Goal: Information Seeking & Learning: Learn about a topic

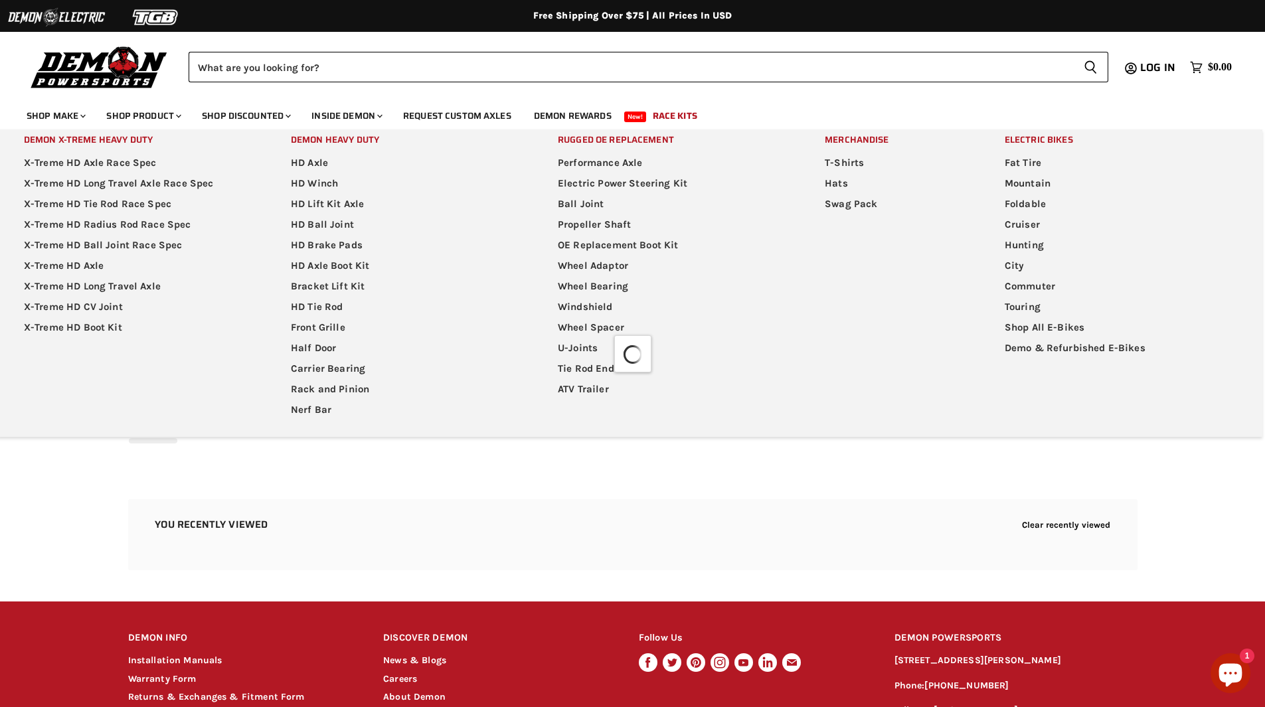
select select "**********"
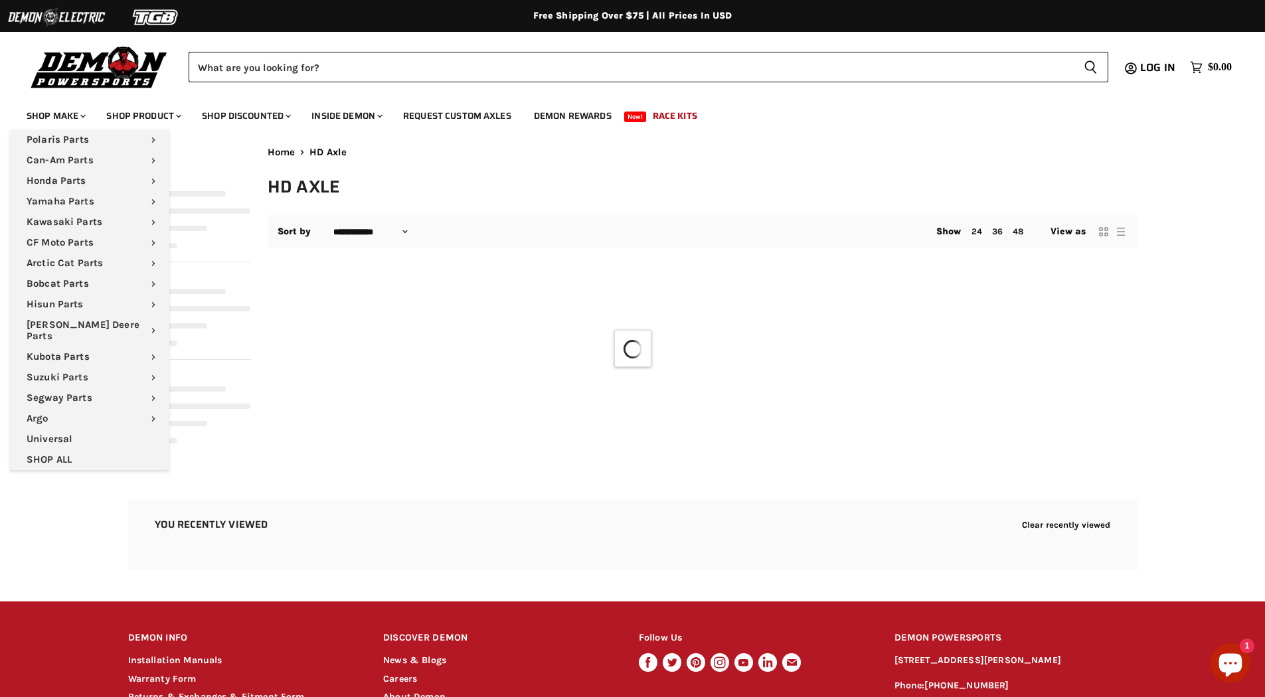
click at [86, 71] on img at bounding box center [99, 66] width 145 height 47
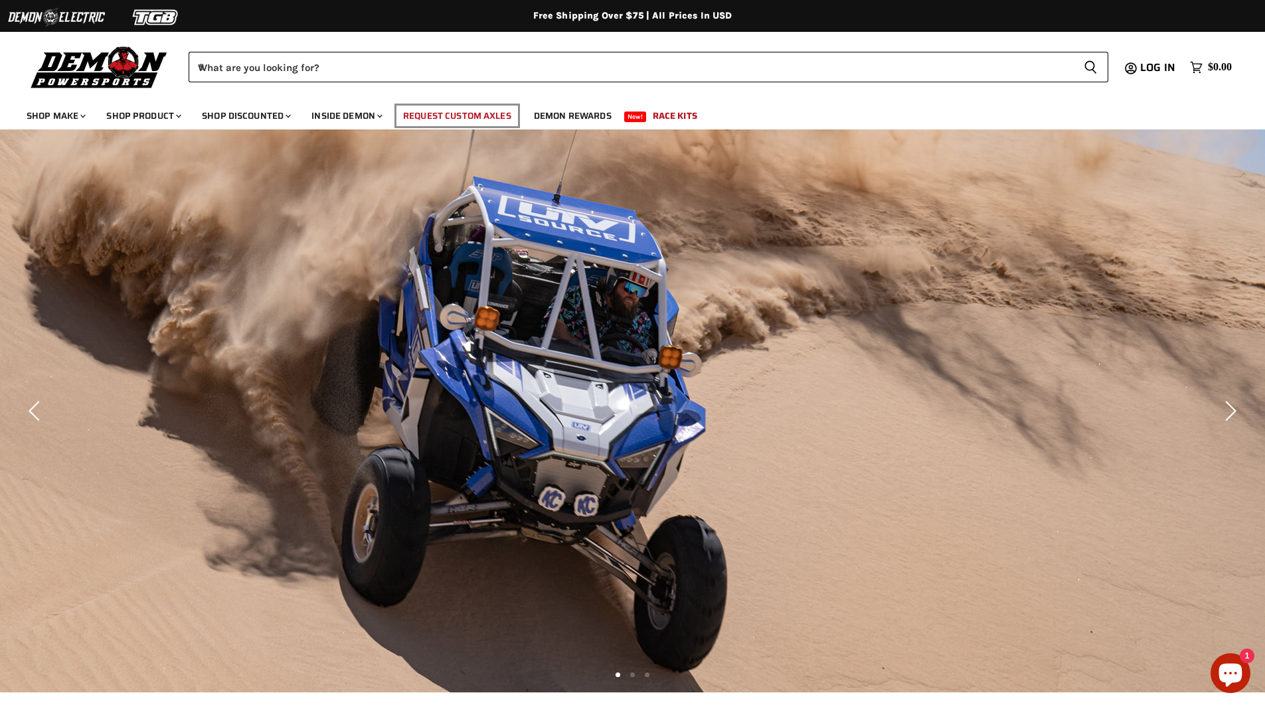
click at [436, 116] on link "Request Custom Axles" at bounding box center [457, 115] width 128 height 27
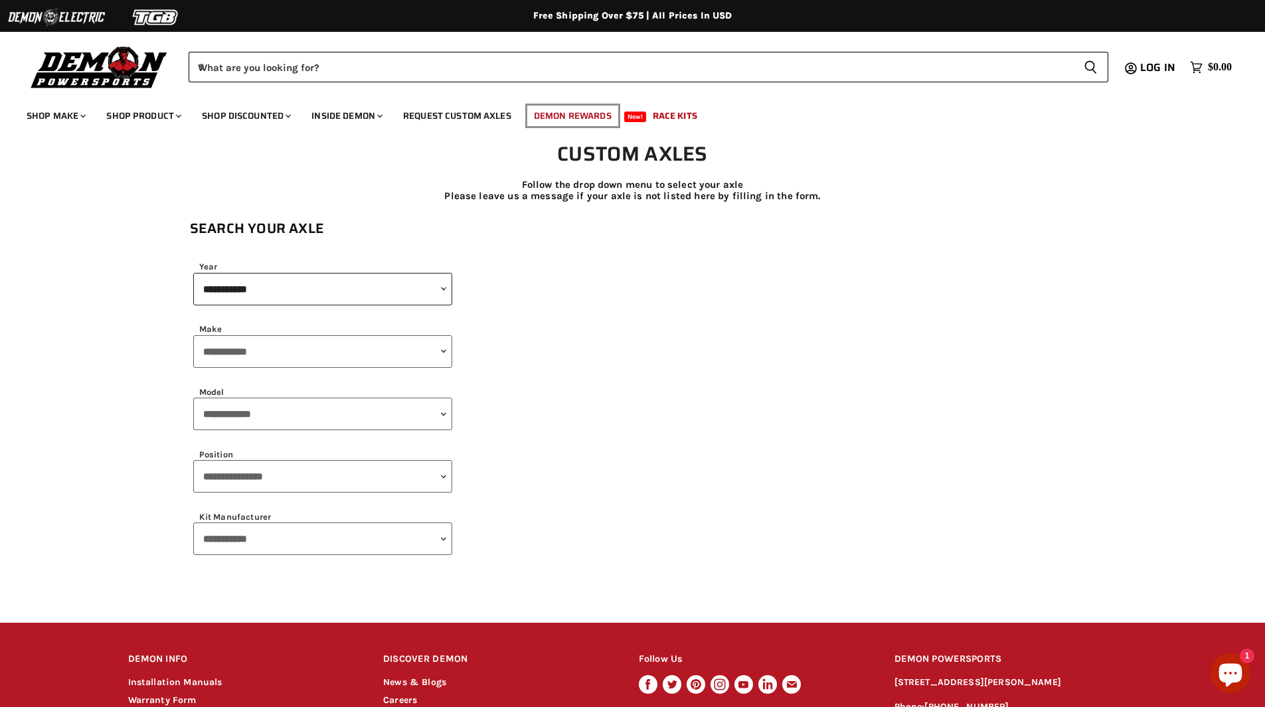
click at [547, 116] on link "Demon Rewards" at bounding box center [573, 115] width 98 height 27
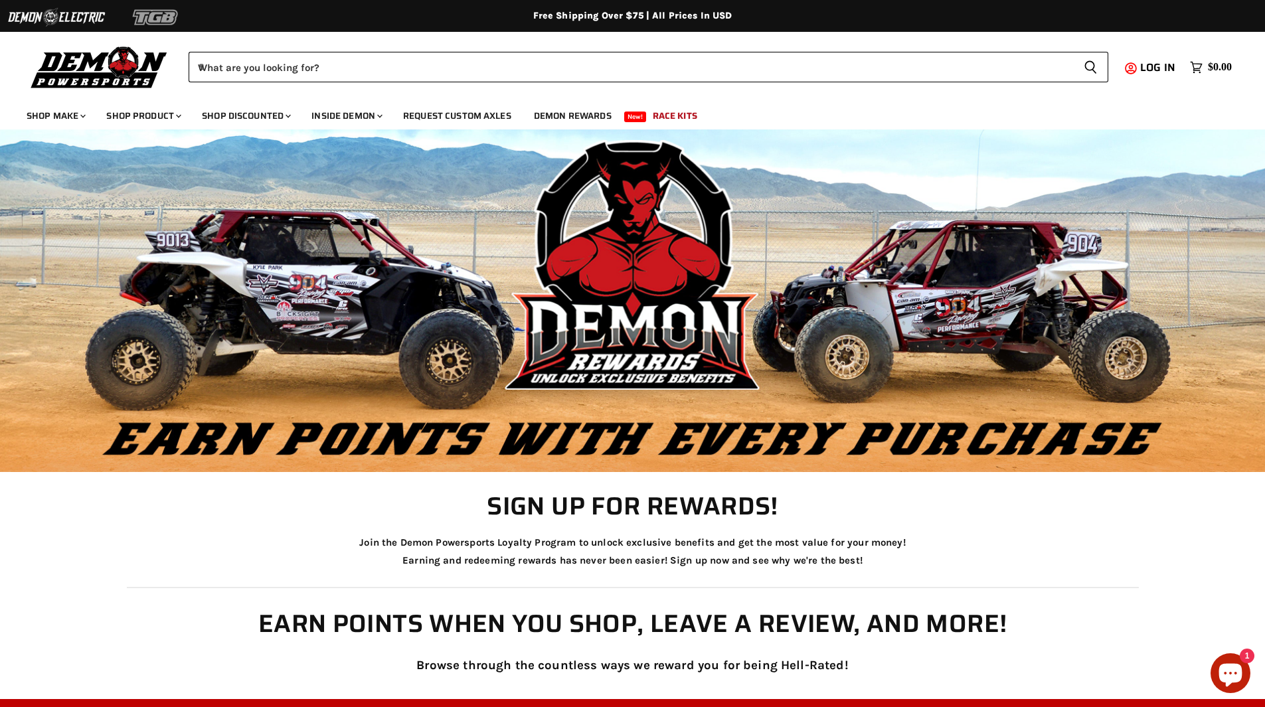
click at [118, 15] on img at bounding box center [156, 17] width 100 height 25
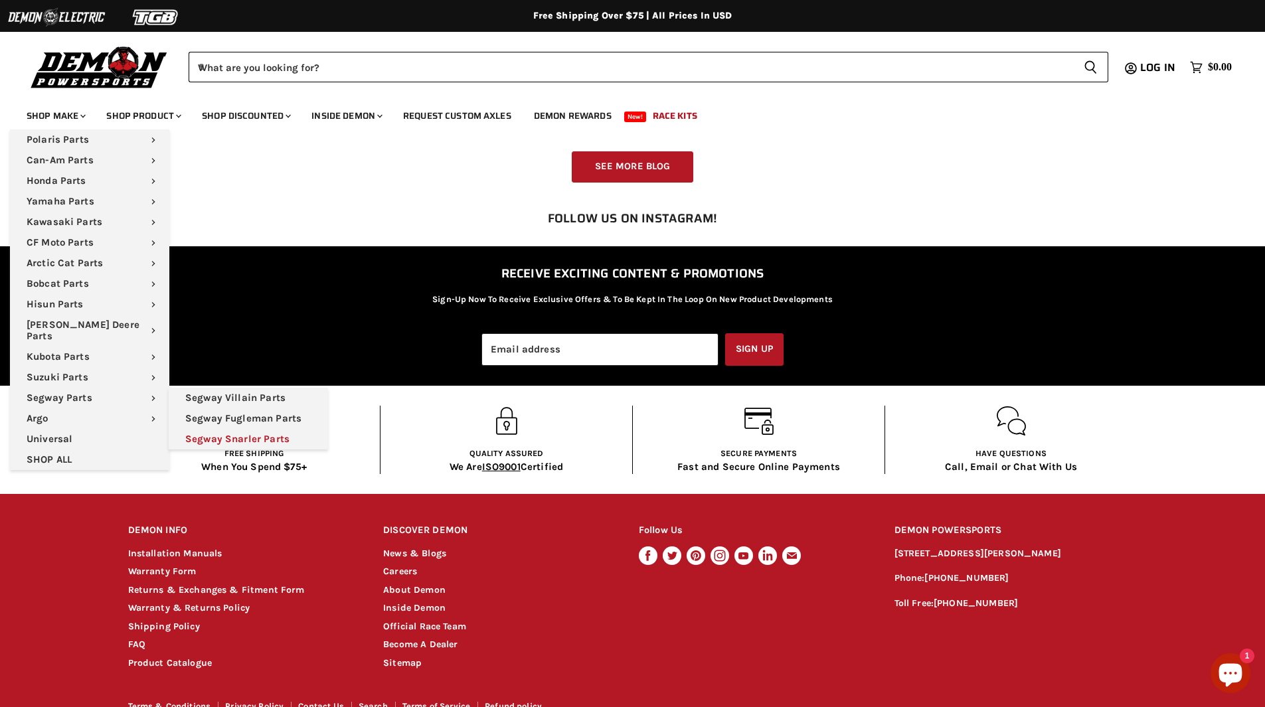
scroll to position [2254, 0]
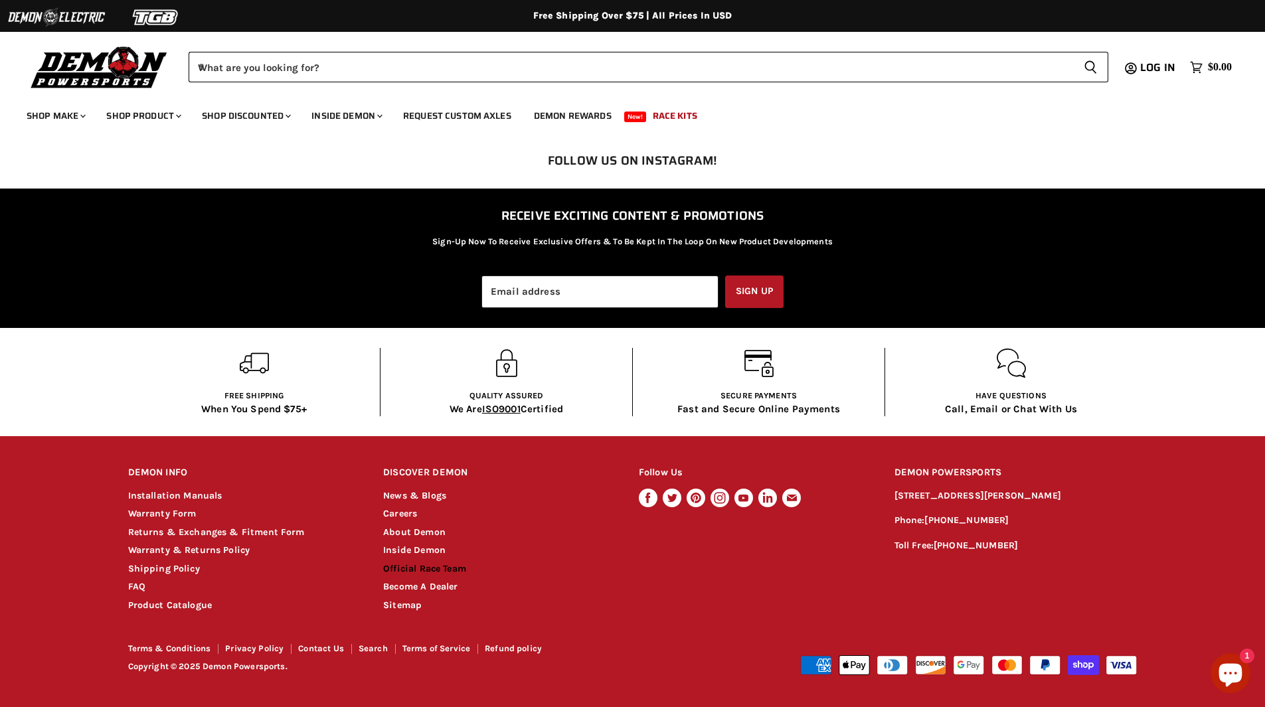
click at [423, 566] on link "Official Race Team" at bounding box center [424, 568] width 83 height 11
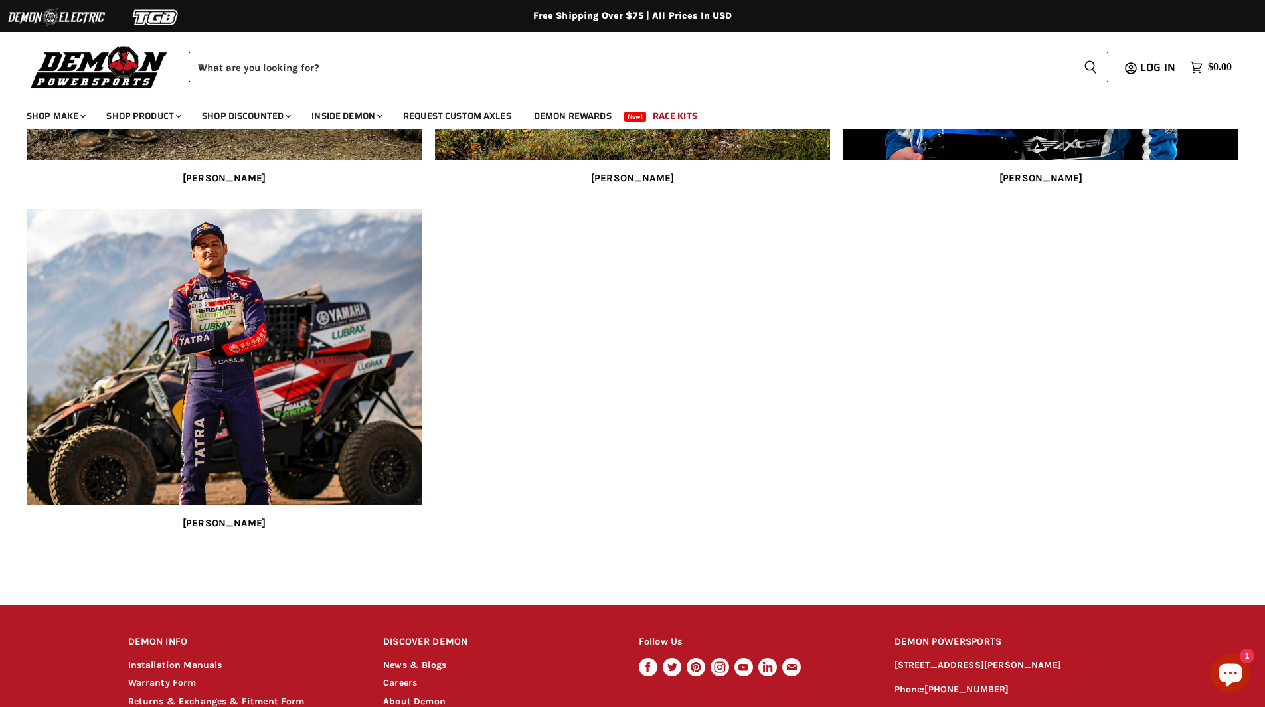
scroll to position [1479, 0]
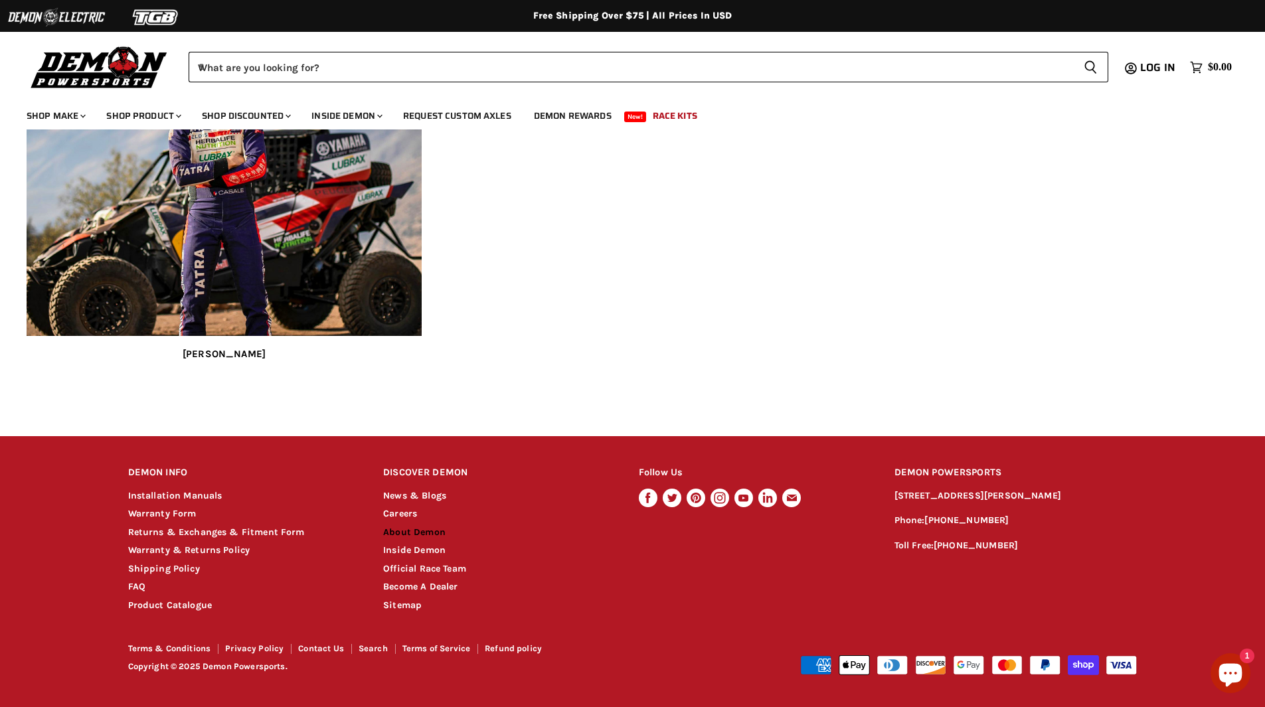
click at [406, 531] on link "About Demon" at bounding box center [414, 532] width 62 height 11
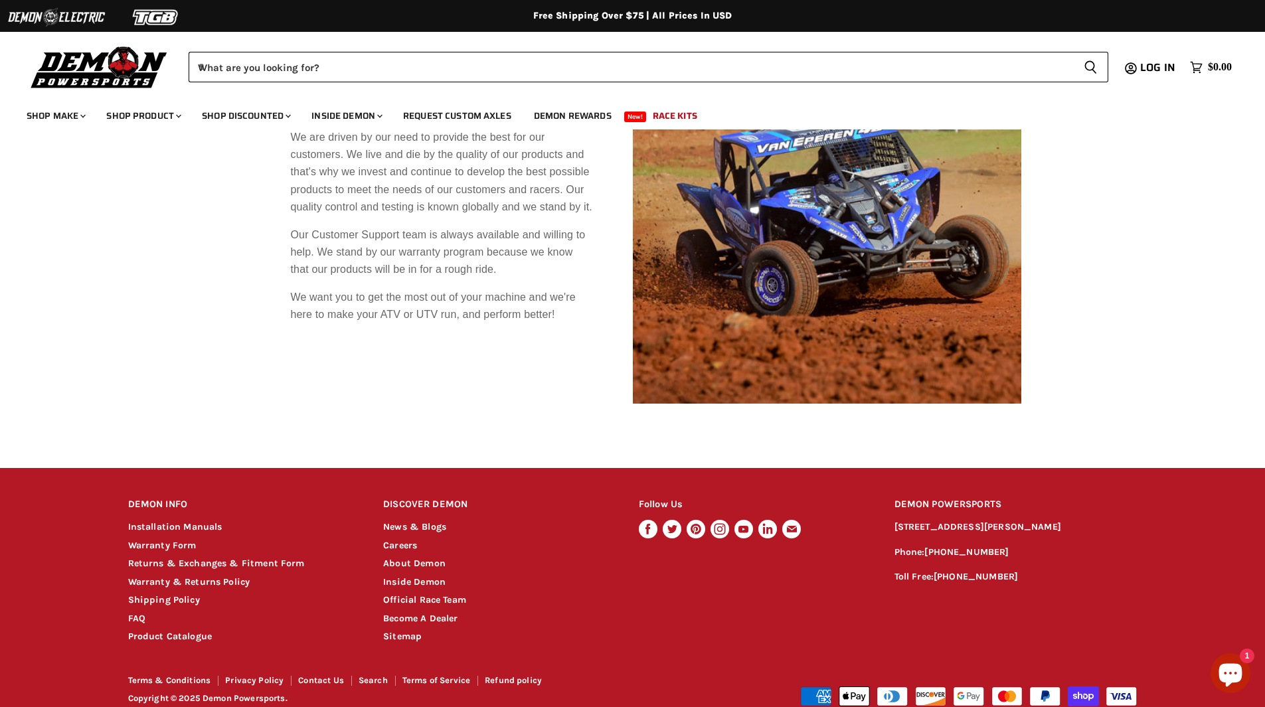
scroll to position [1264, 0]
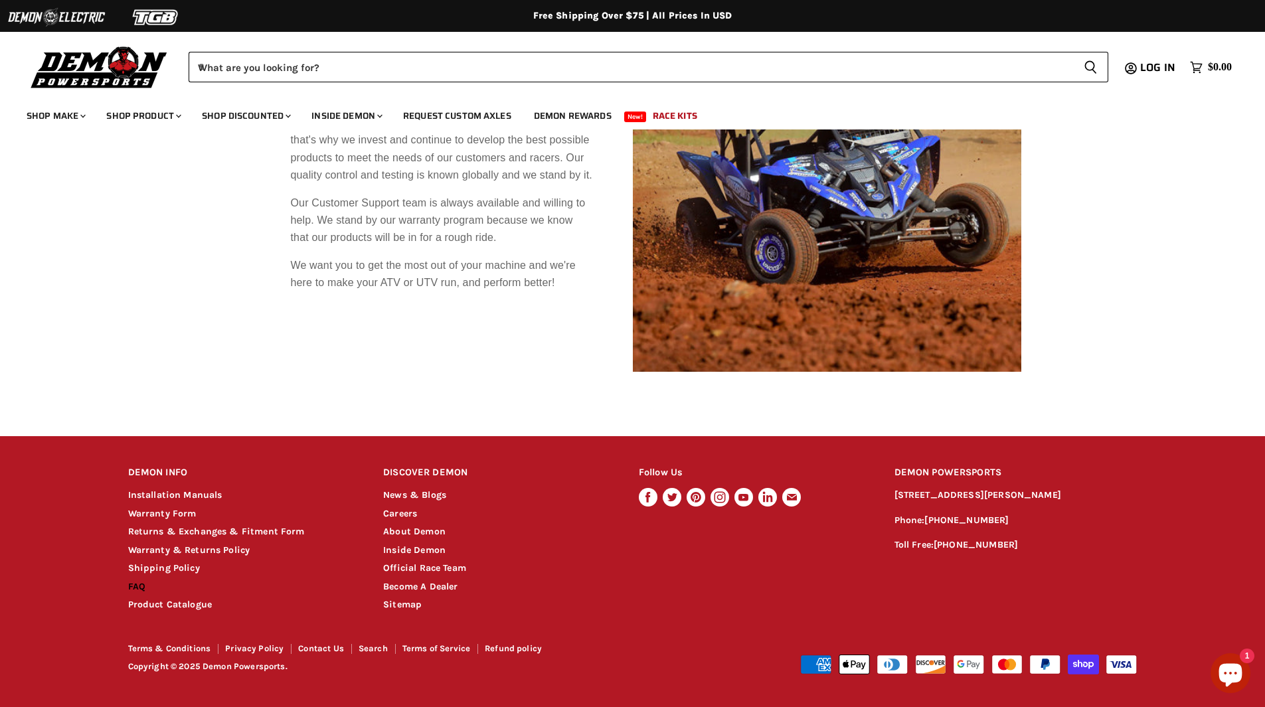
click at [141, 588] on link "FAQ" at bounding box center [136, 586] width 17 height 11
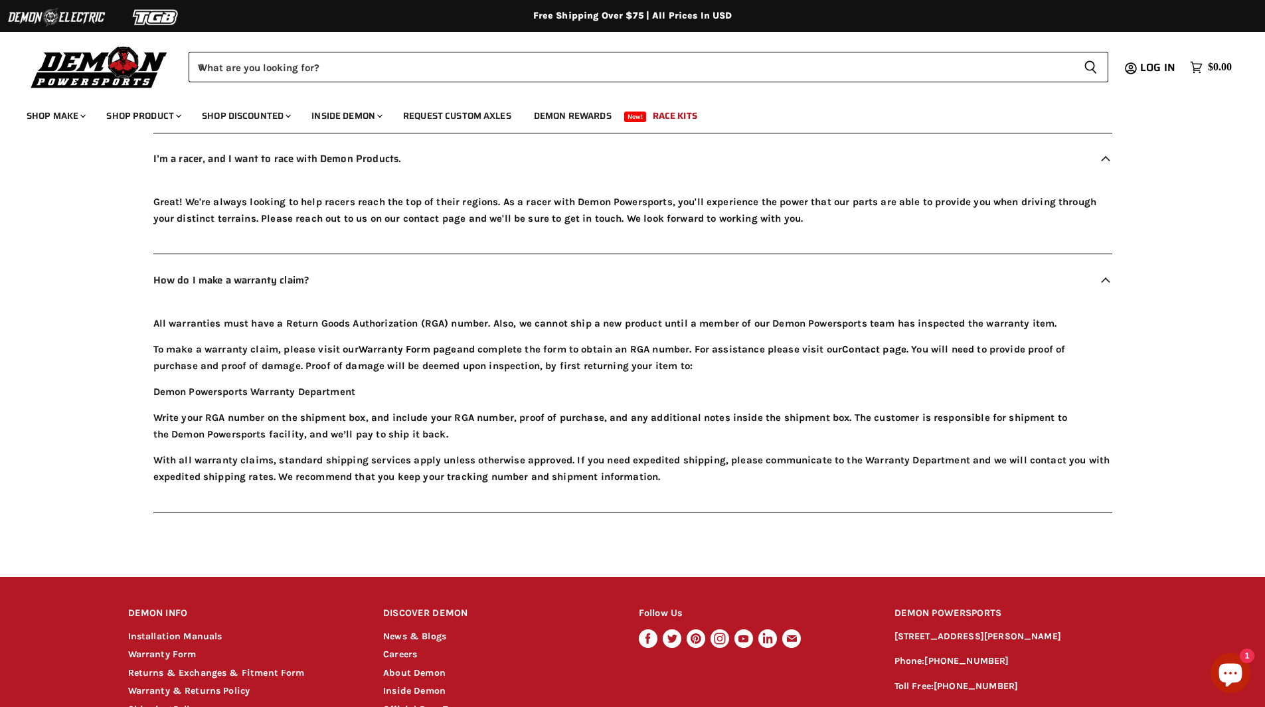
scroll to position [949, 0]
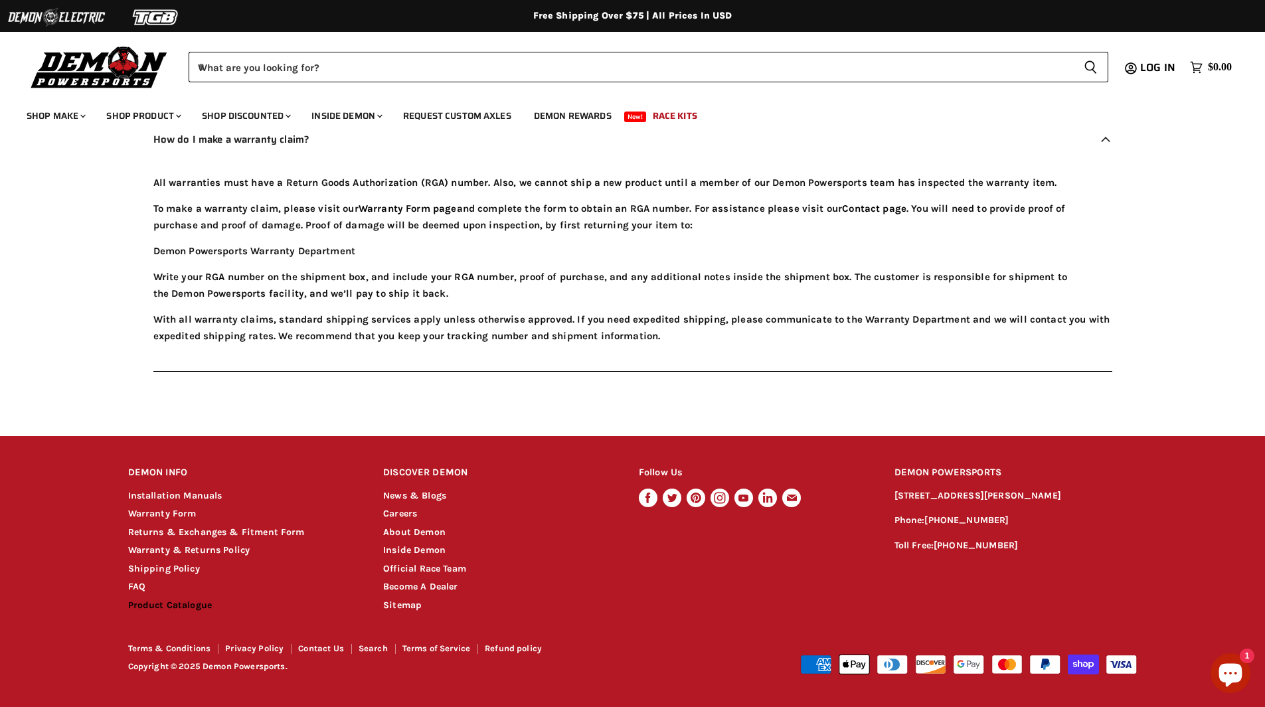
click at [149, 602] on link "Product Catalogue" at bounding box center [170, 605] width 84 height 11
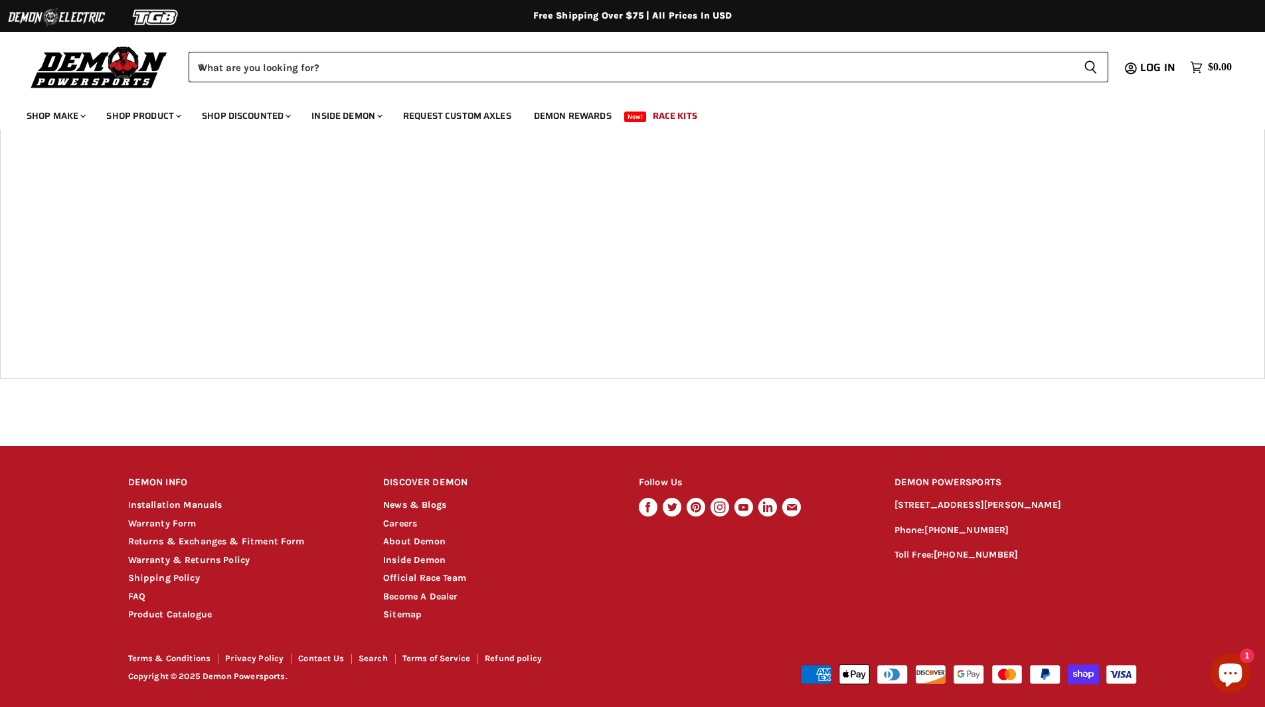
scroll to position [443, 0]
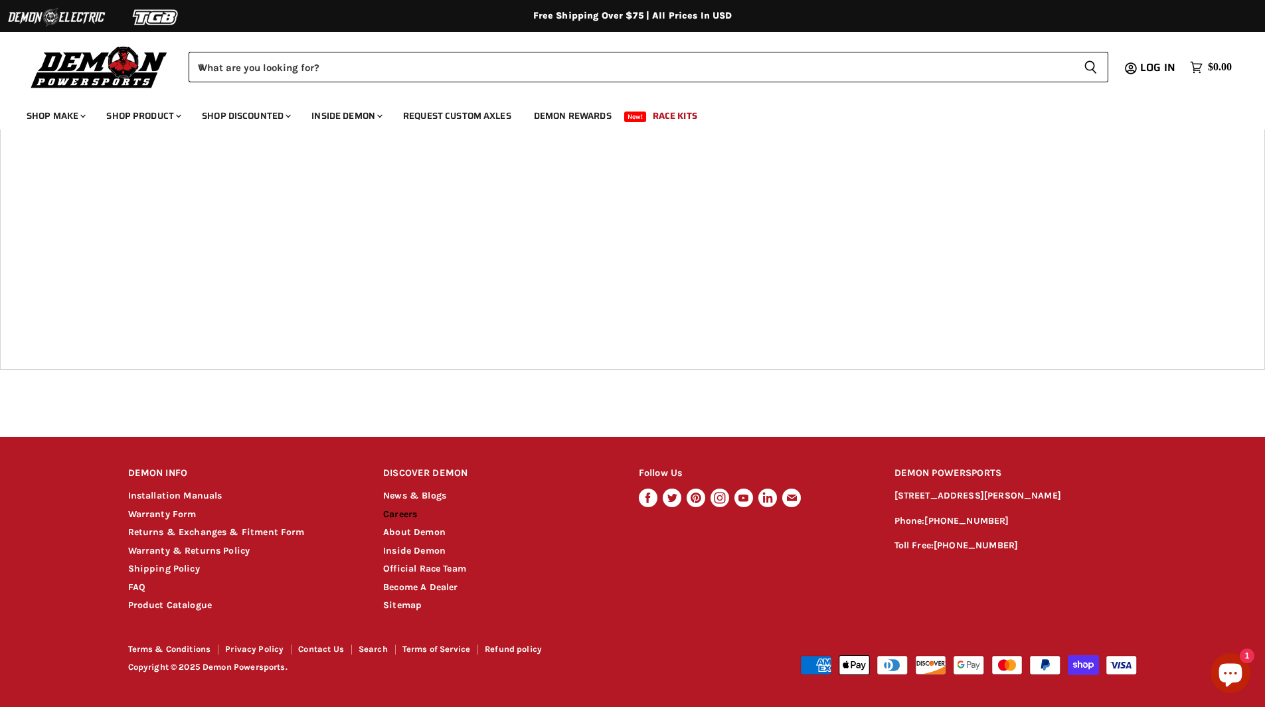
click at [390, 519] on link "Careers" at bounding box center [400, 514] width 34 height 11
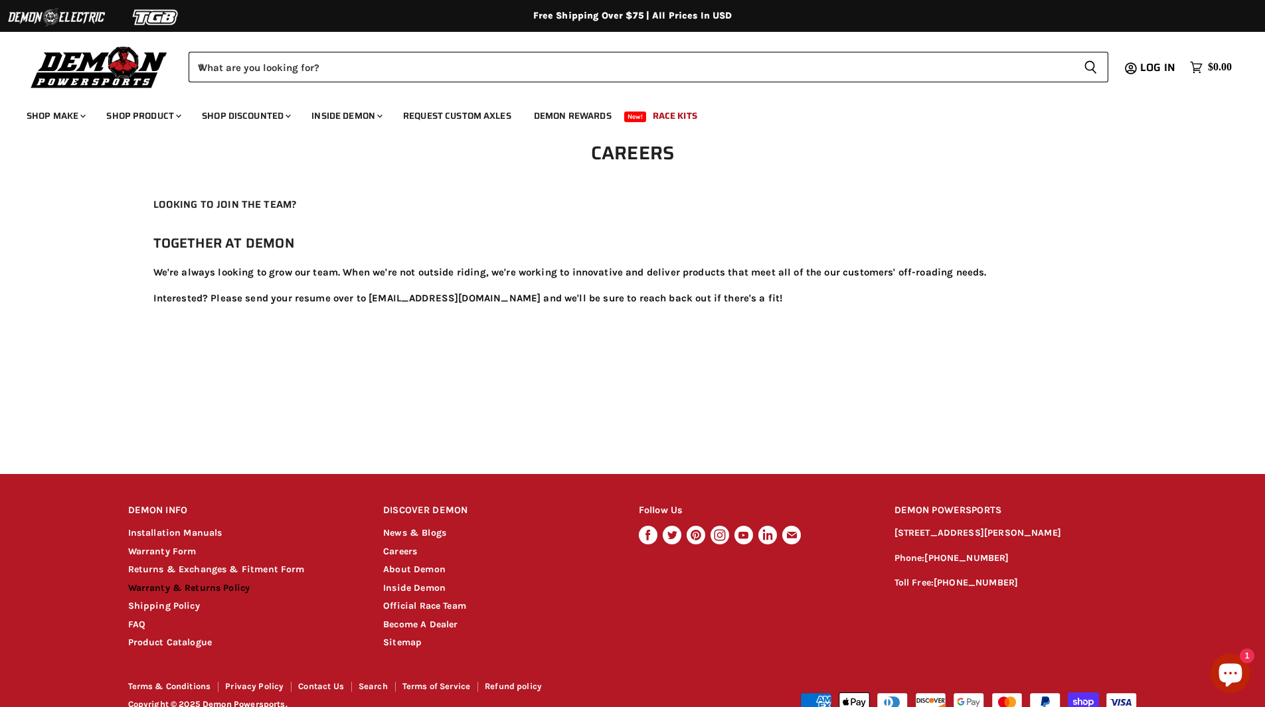
scroll to position [38, 0]
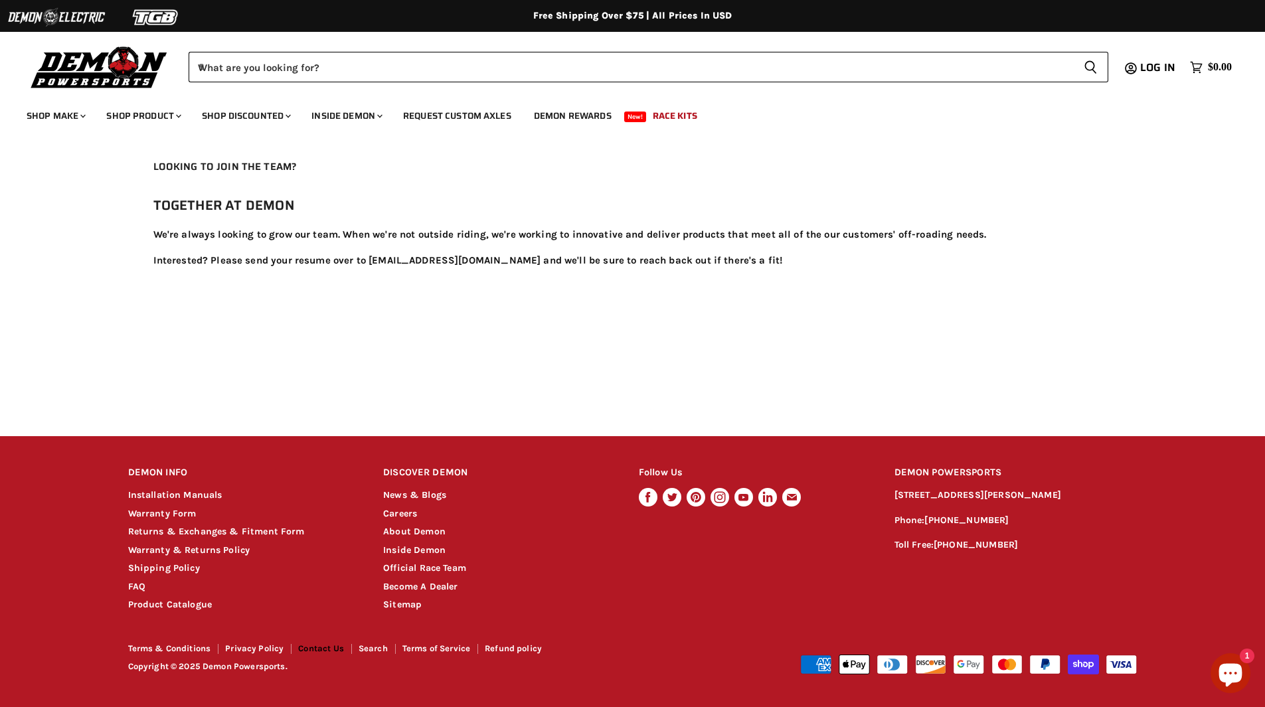
click at [328, 643] on link "Contact Us" at bounding box center [321, 648] width 46 height 10
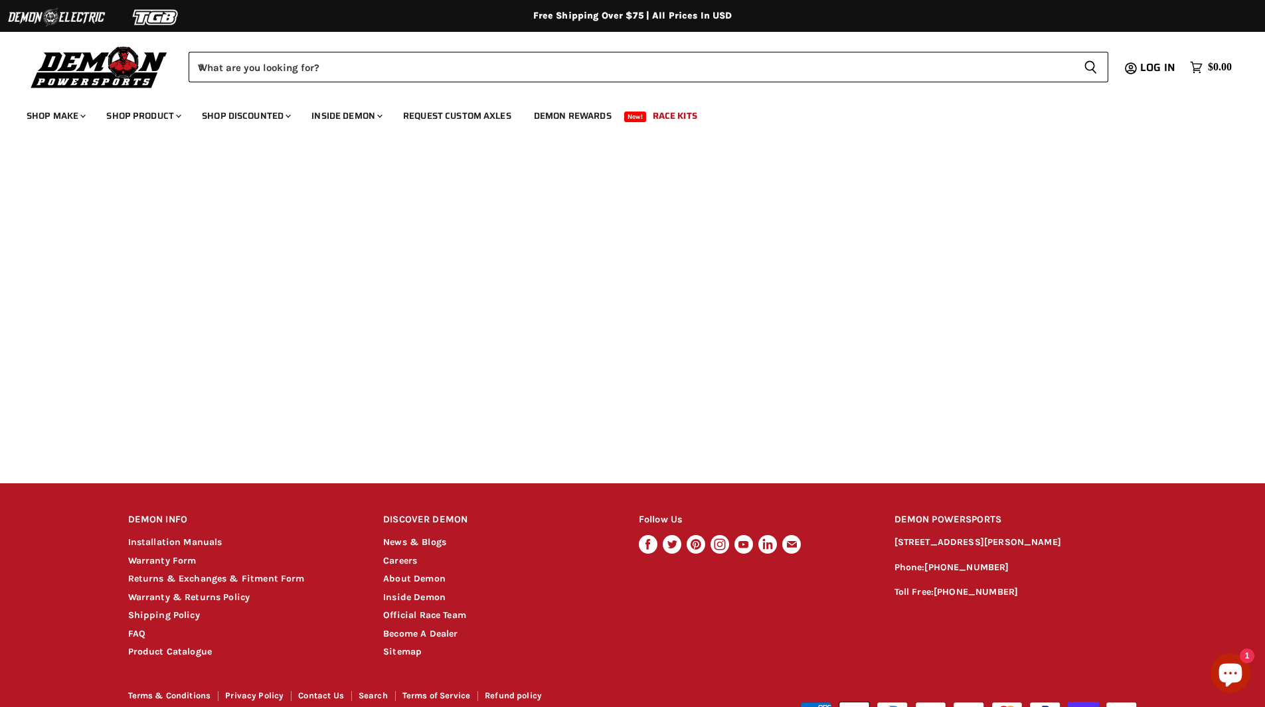
scroll to position [512, 0]
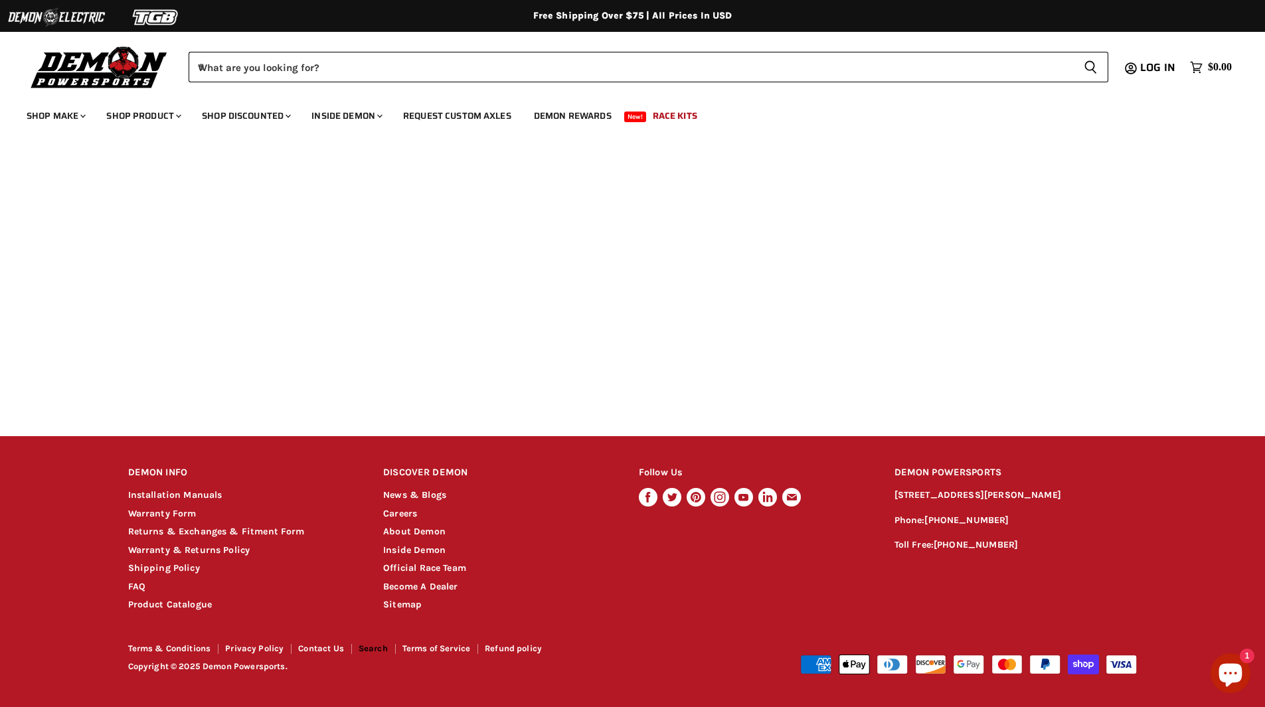
click at [379, 648] on link "Search" at bounding box center [373, 648] width 29 height 10
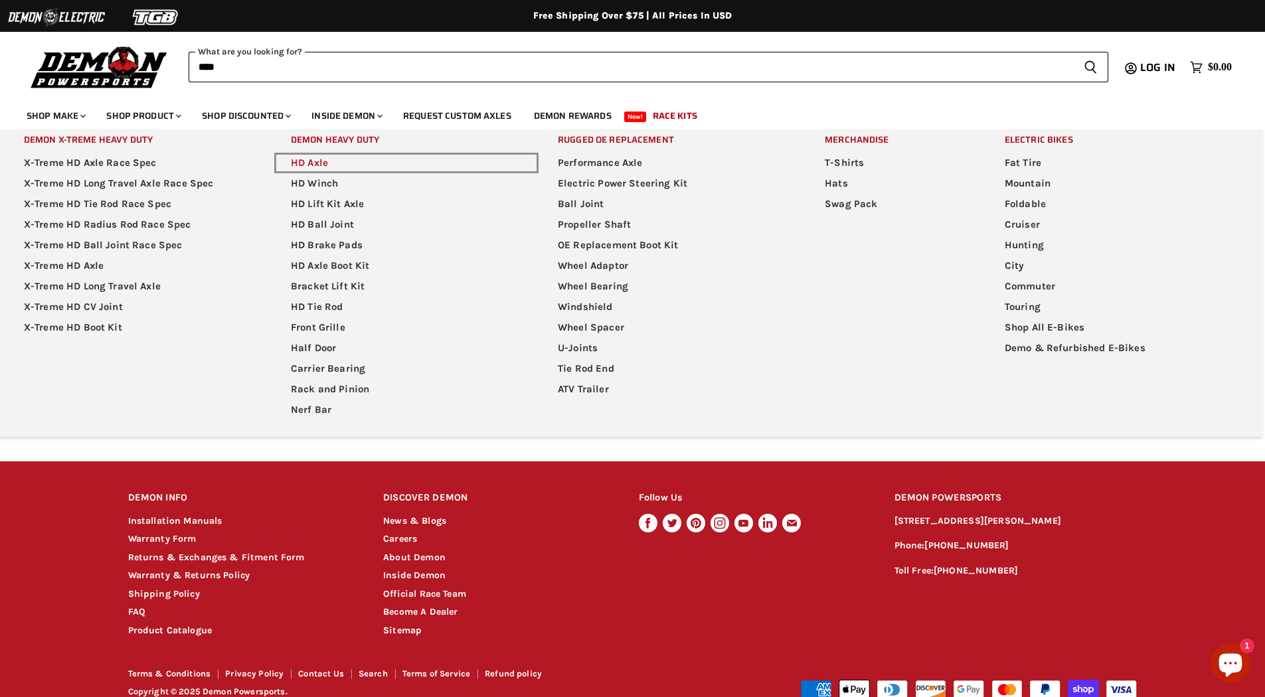
click at [314, 164] on link "HD Axle" at bounding box center [406, 163] width 264 height 21
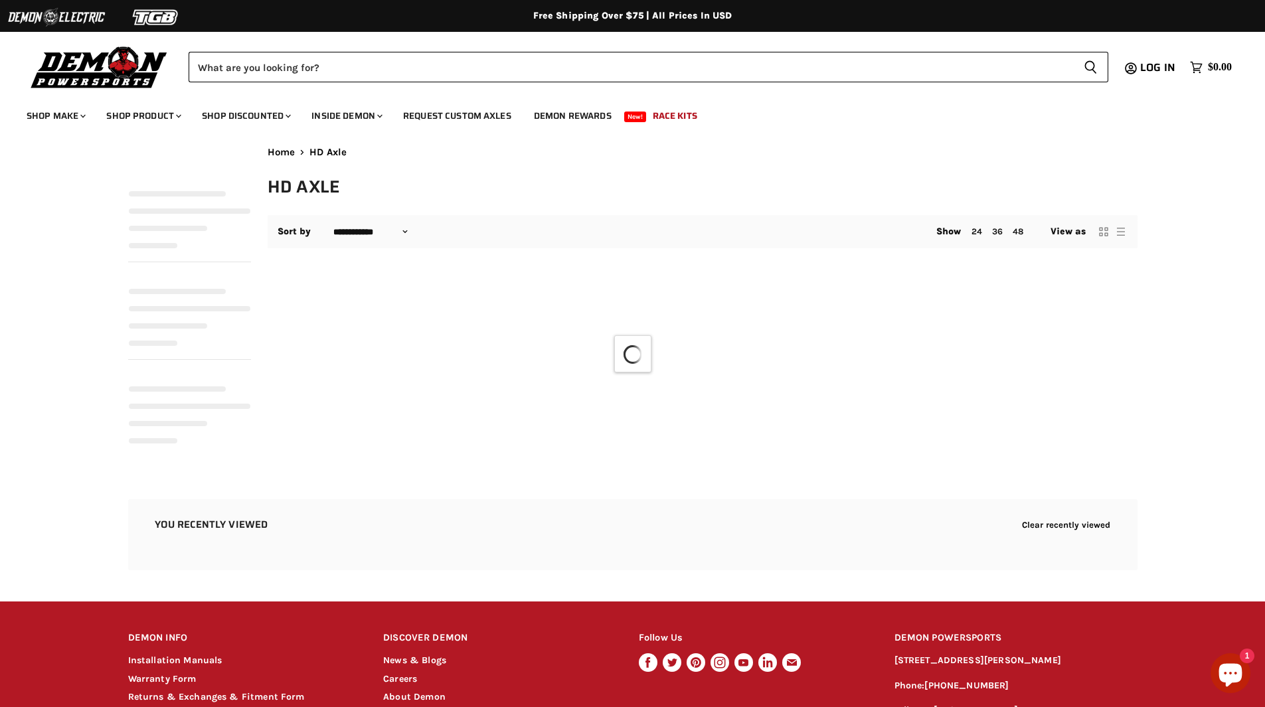
select select "**********"
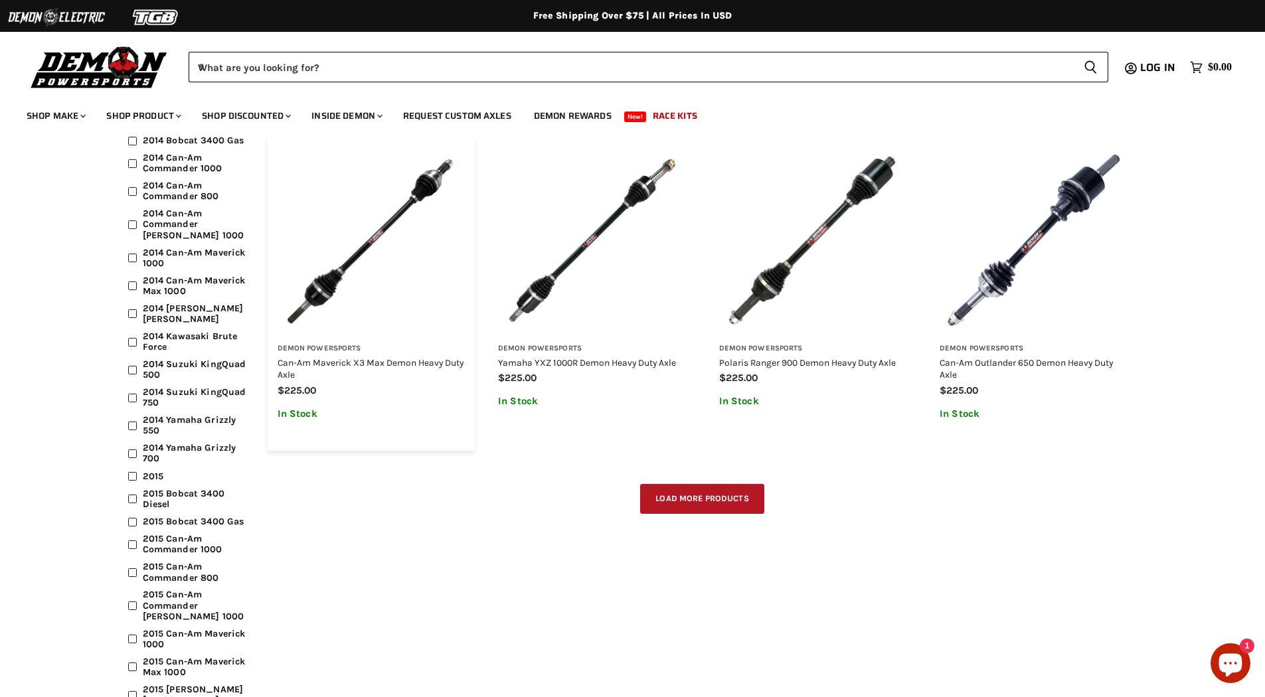
scroll to position [2656, 0]
click at [1046, 310] on img "Main content" at bounding box center [1034, 239] width 188 height 188
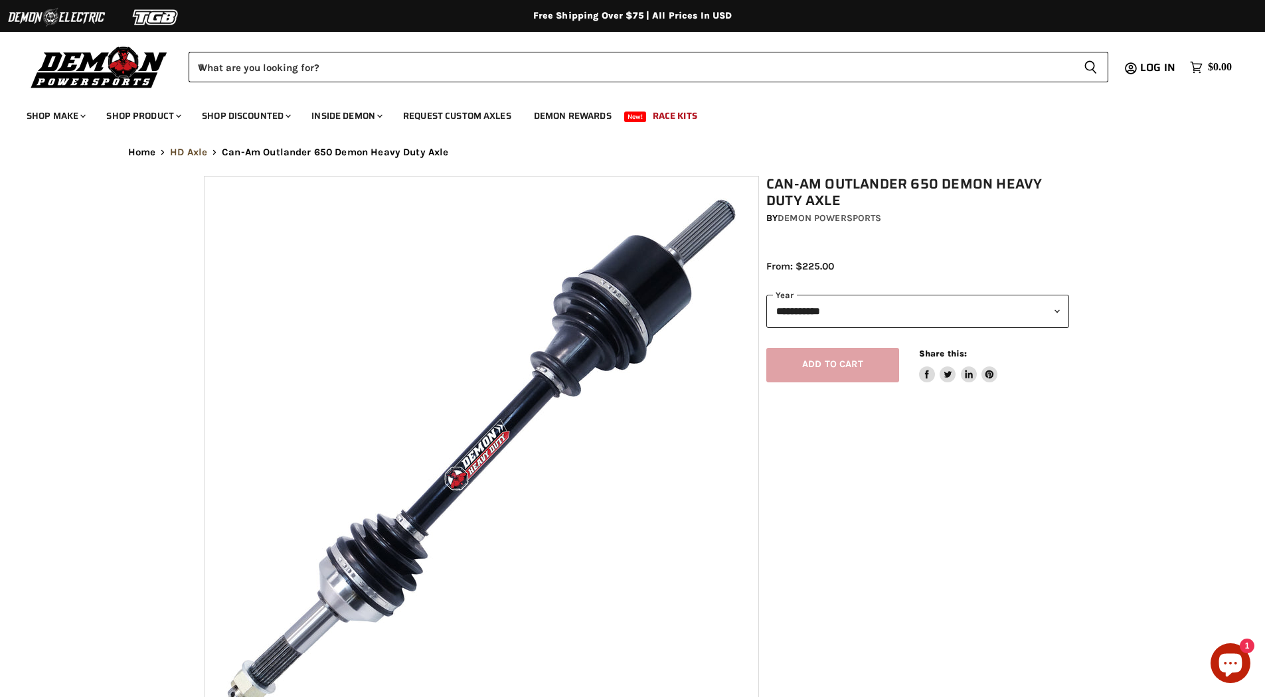
click at [177, 153] on link "HD Axle" at bounding box center [188, 152] width 37 height 11
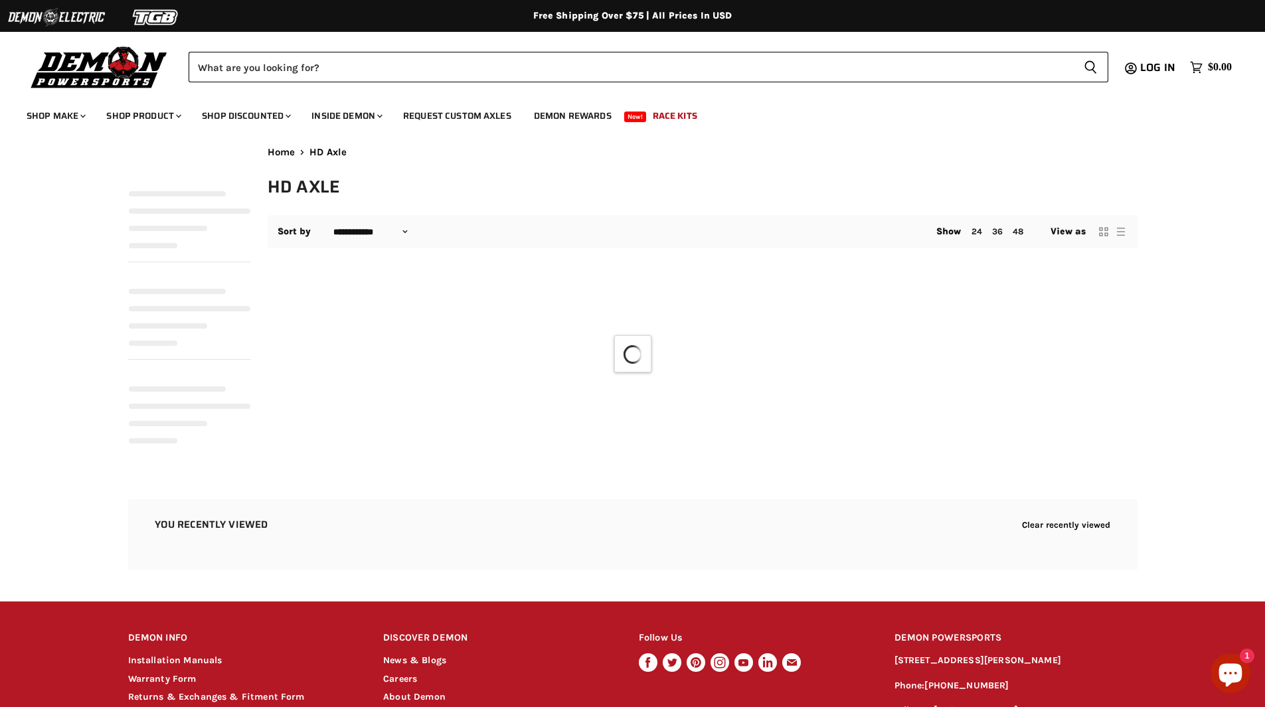
select select "**********"
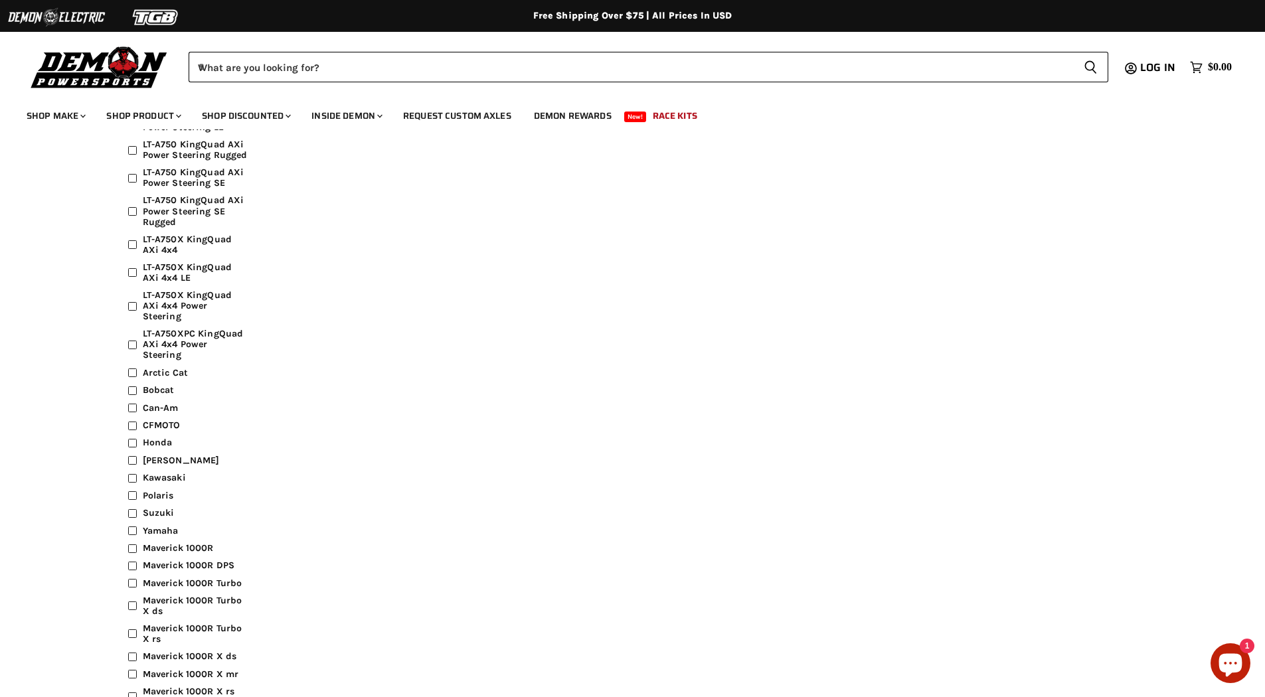
scroll to position [13638, 0]
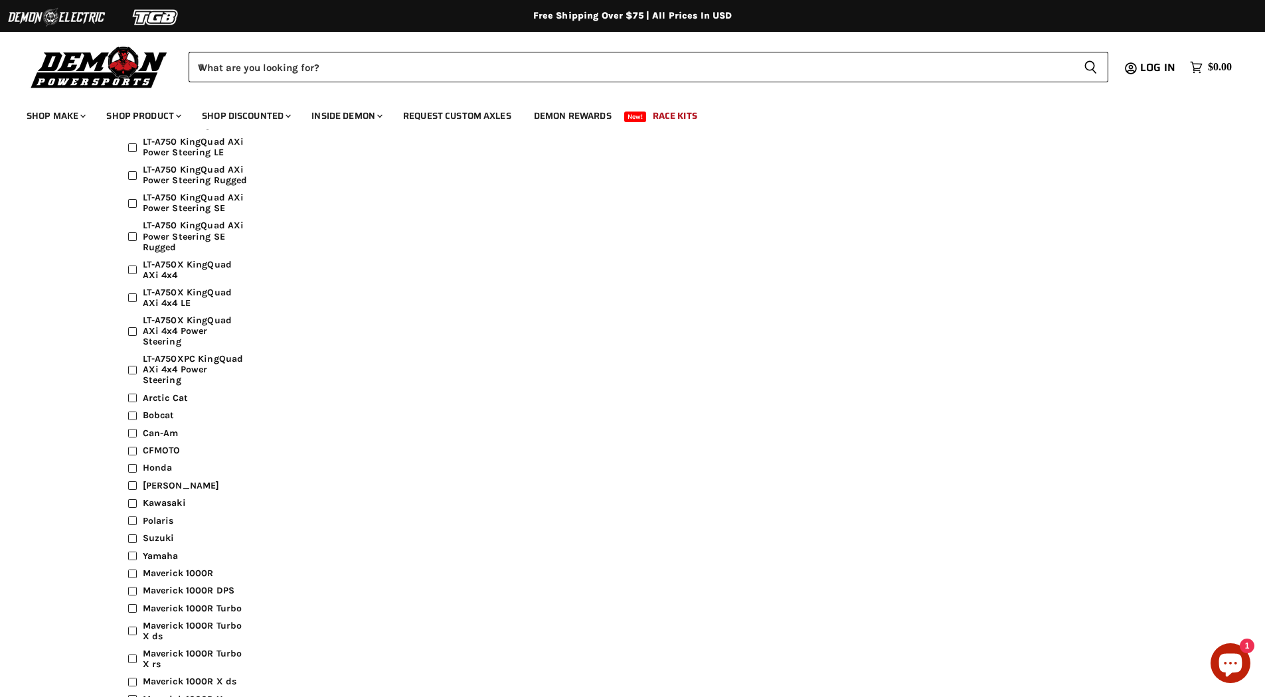
click at [206, 568] on span "Maverick 1000R" at bounding box center [178, 573] width 71 height 11
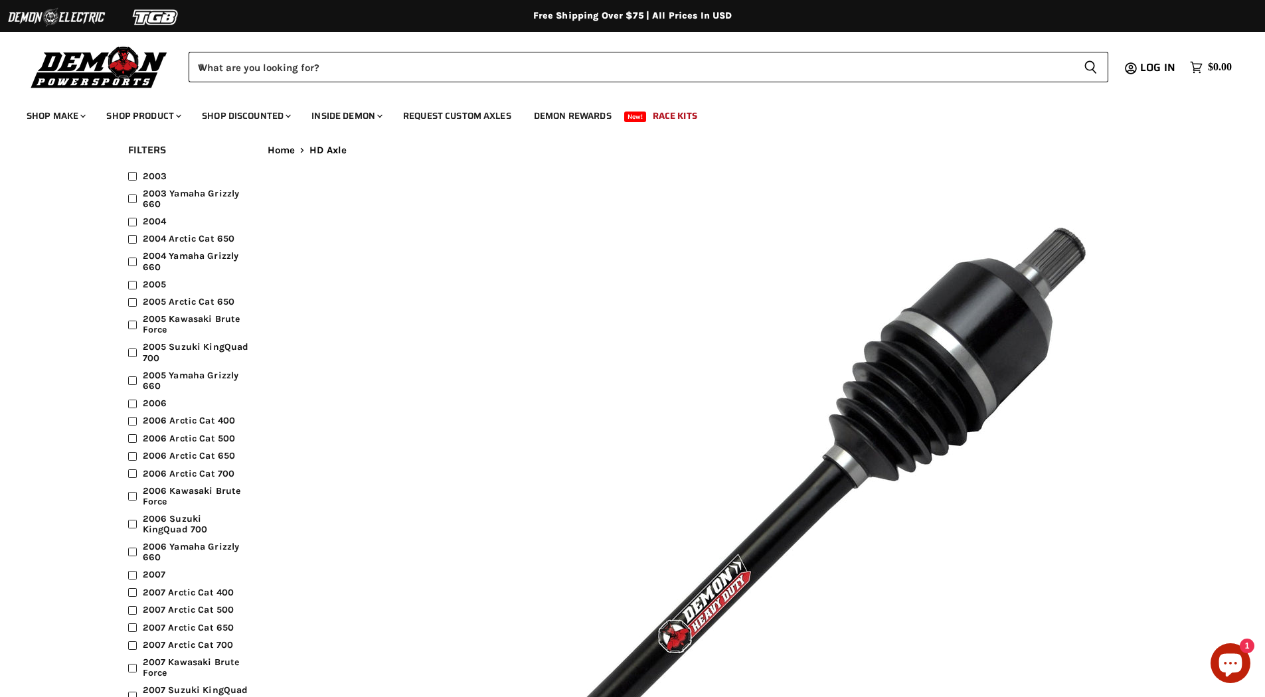
scroll to position [0, 0]
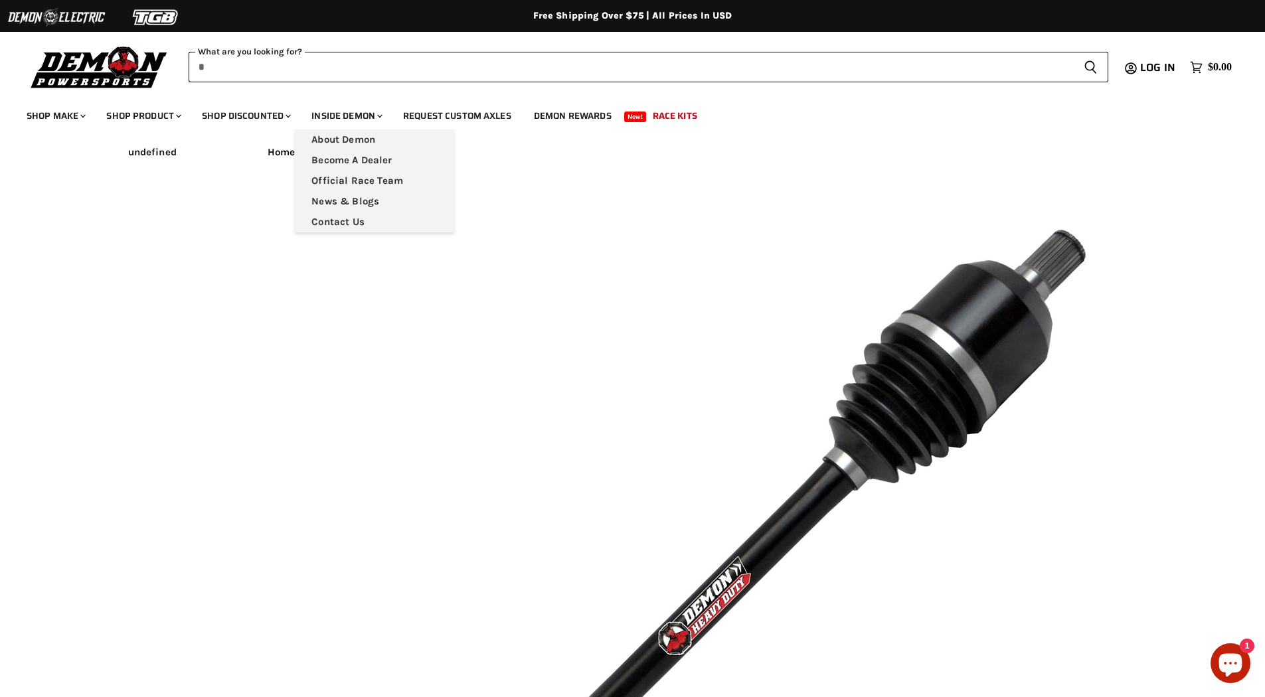
click at [300, 74] on input "When autocomplete results are available use up and down arrows to review and en…" at bounding box center [631, 67] width 884 height 31
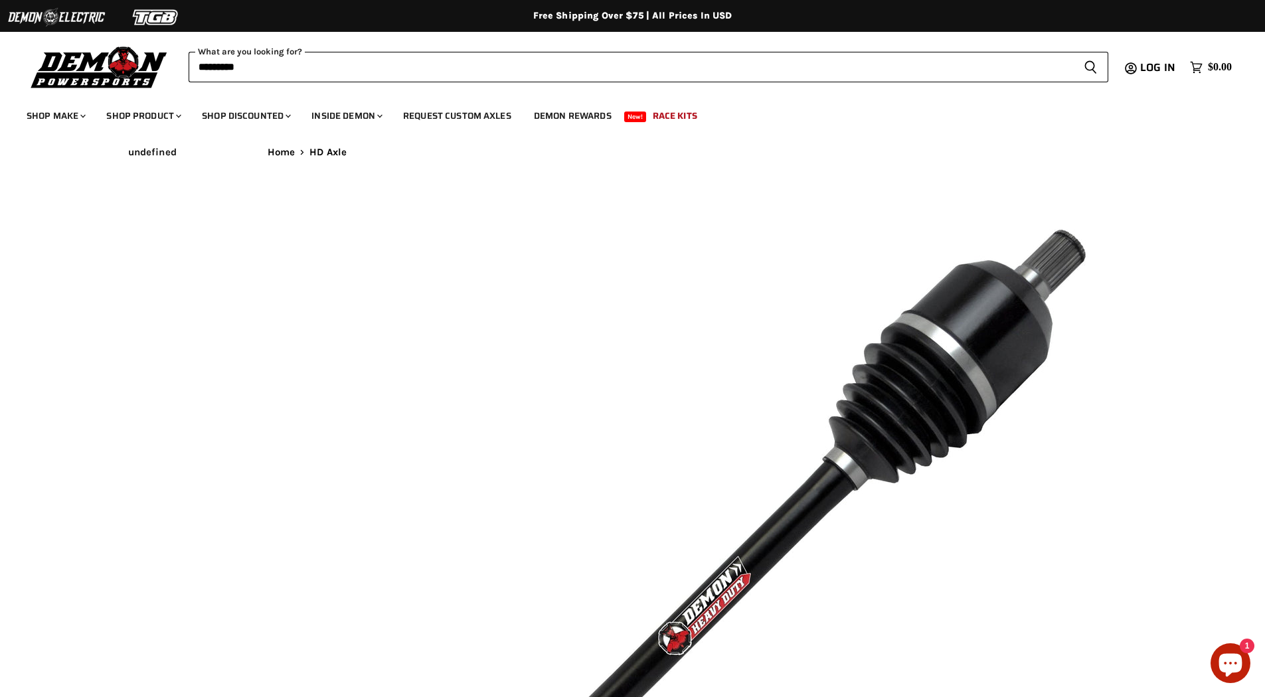
type input "*********"
click at [1073, 52] on button "Search icon Spinner icon" at bounding box center [1090, 67] width 35 height 31
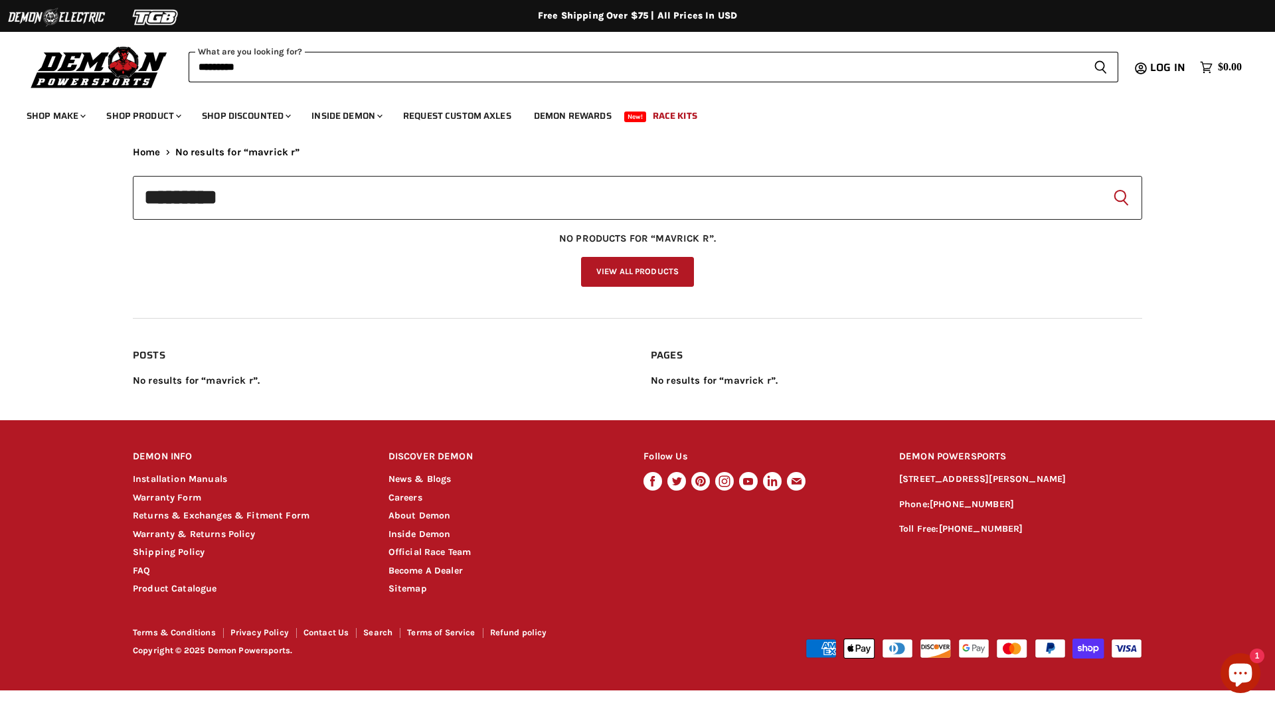
click at [181, 200] on input "*********" at bounding box center [637, 198] width 1009 height 44
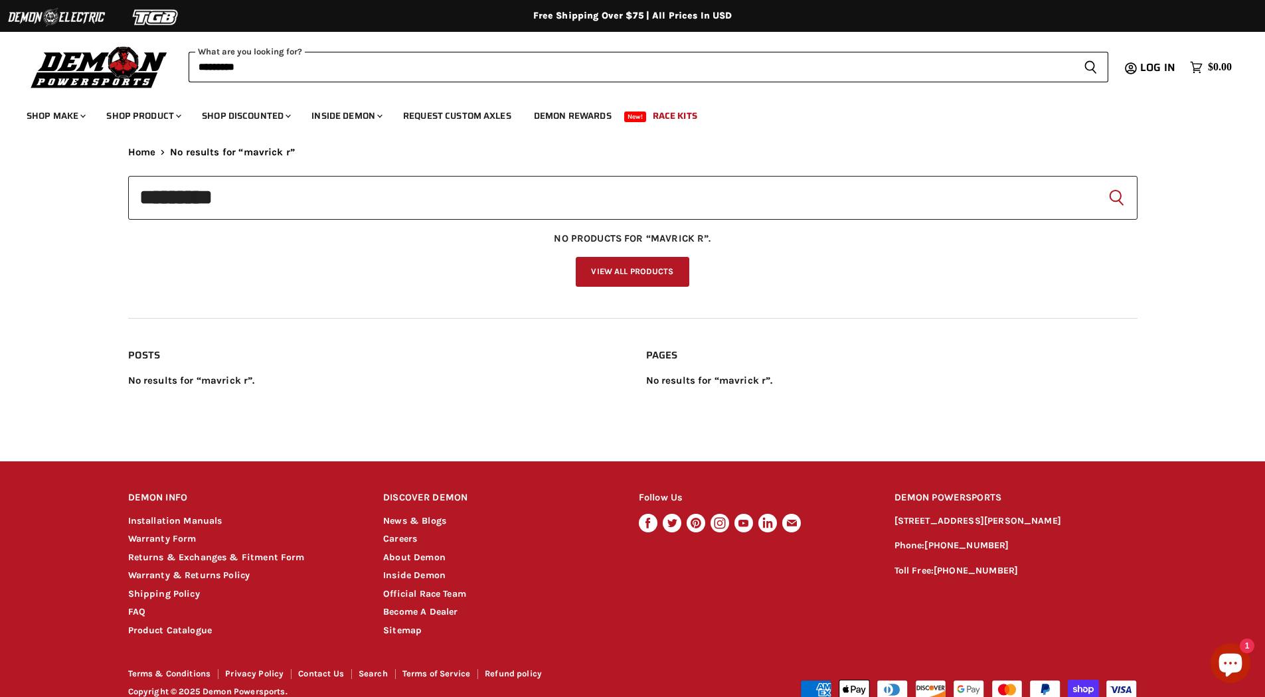
type input "**********"
click at [189, 199] on input "**********" at bounding box center [632, 198] width 1009 height 44
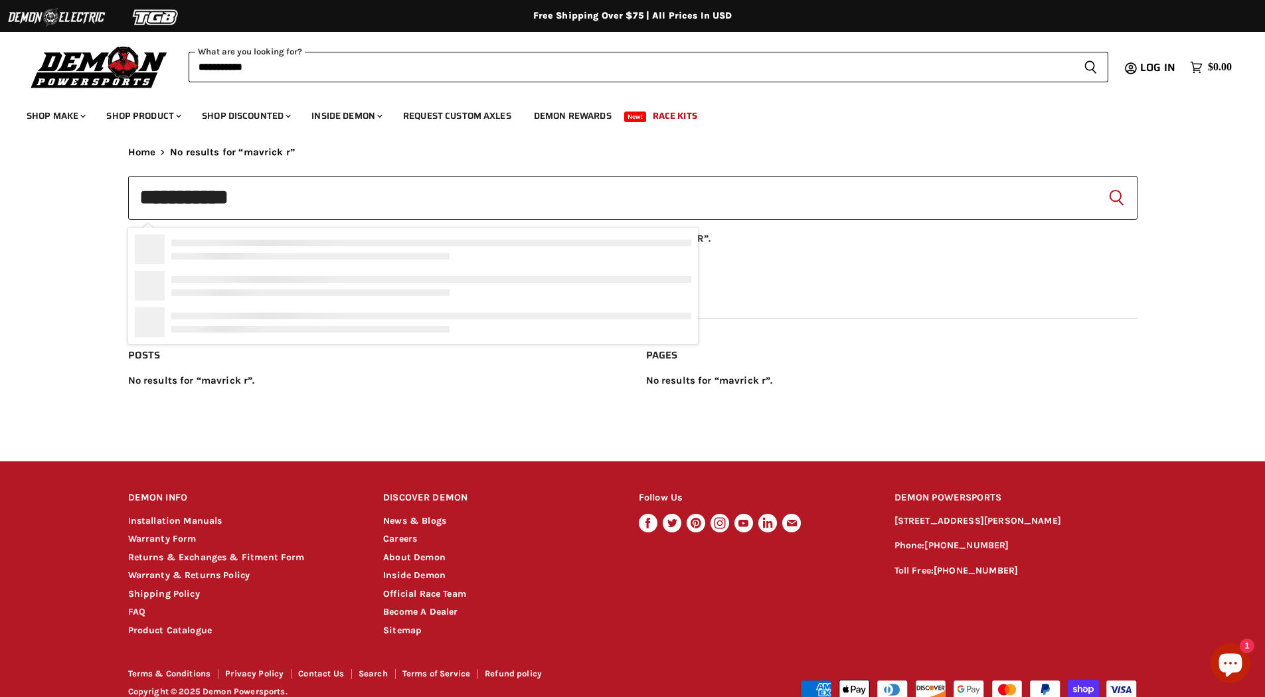
click at [186, 200] on input "**********" at bounding box center [632, 198] width 1009 height 44
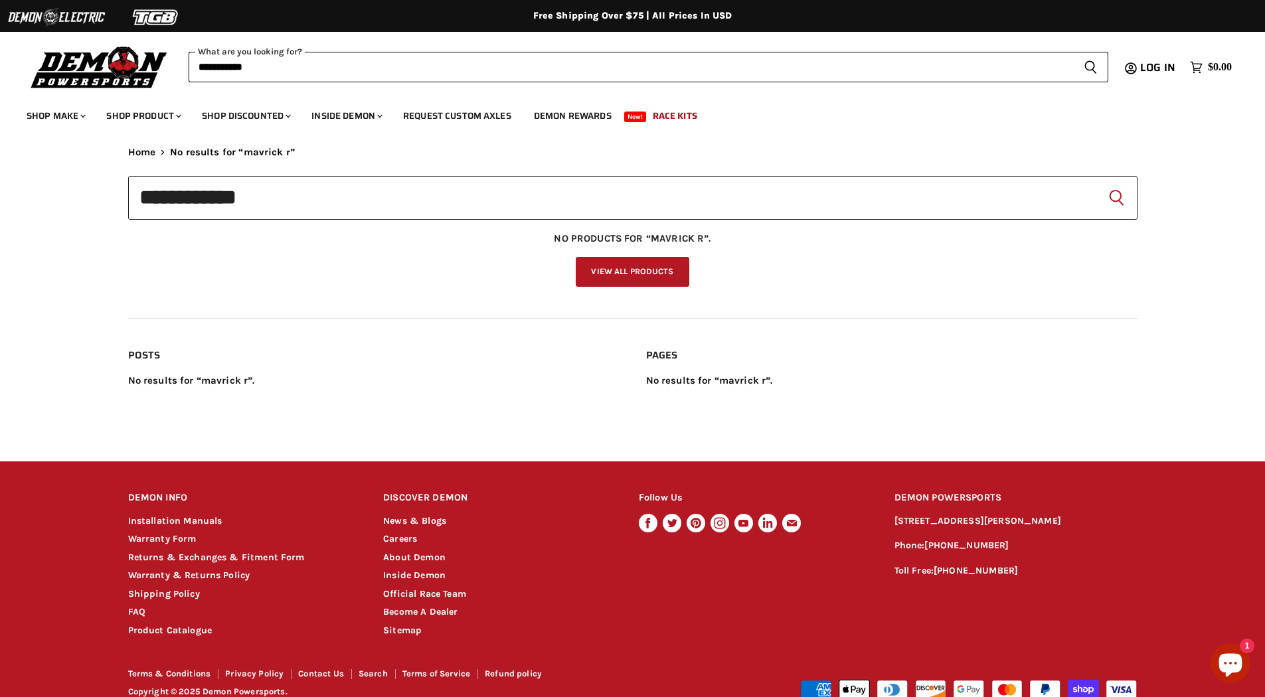
click at [265, 196] on input "**********" at bounding box center [632, 198] width 1009 height 44
type input "**********"
click at [1105, 187] on button "Search icon Spinner icon" at bounding box center [1115, 197] width 21 height 21
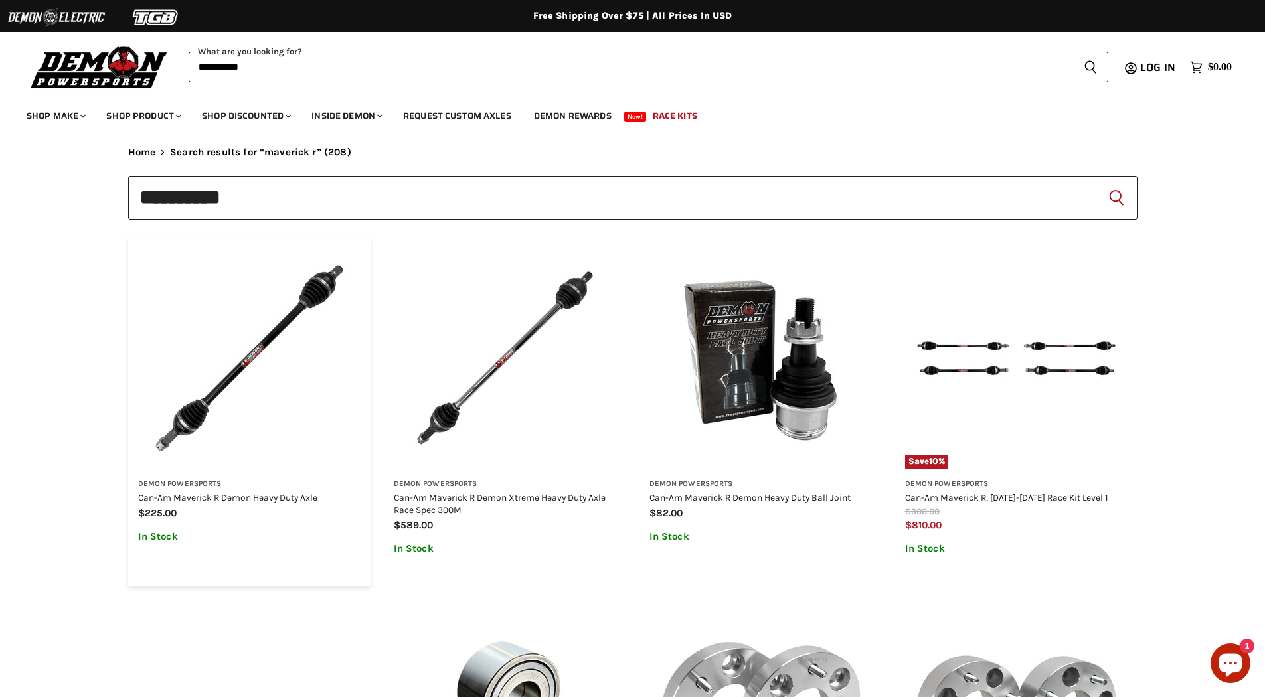
type input "**********"
click at [284, 434] on img "Main content" at bounding box center [249, 358] width 222 height 222
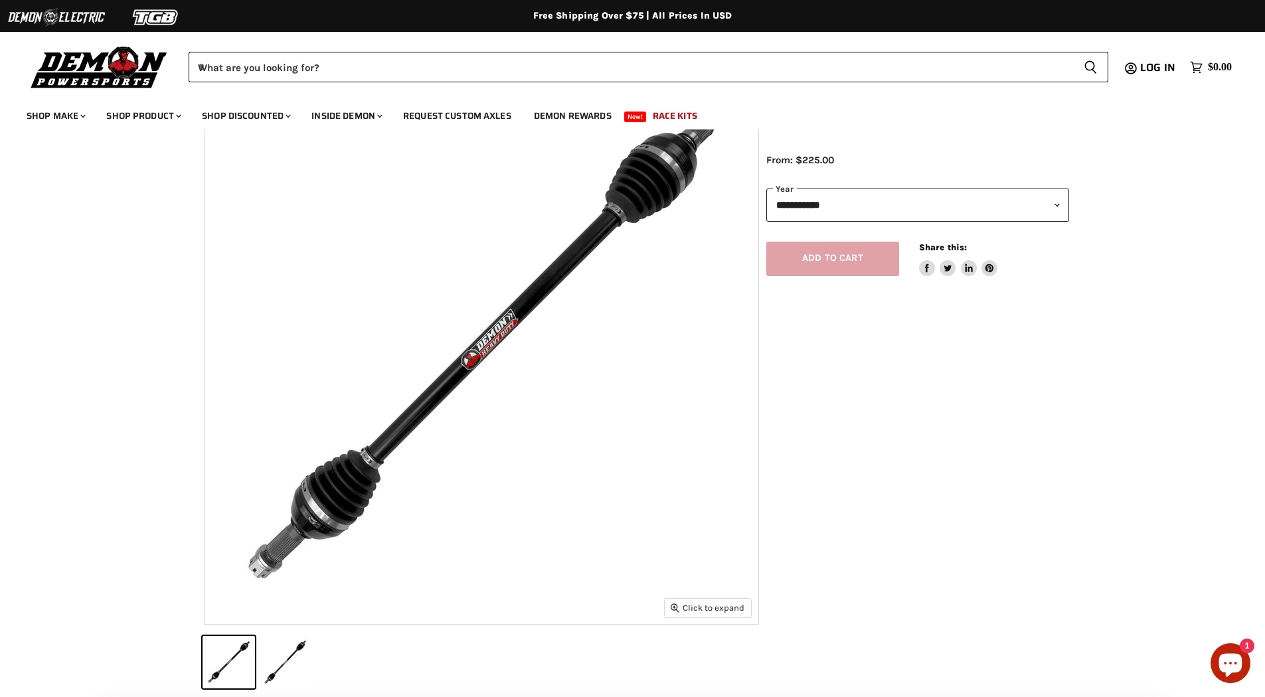
scroll to position [332, 0]
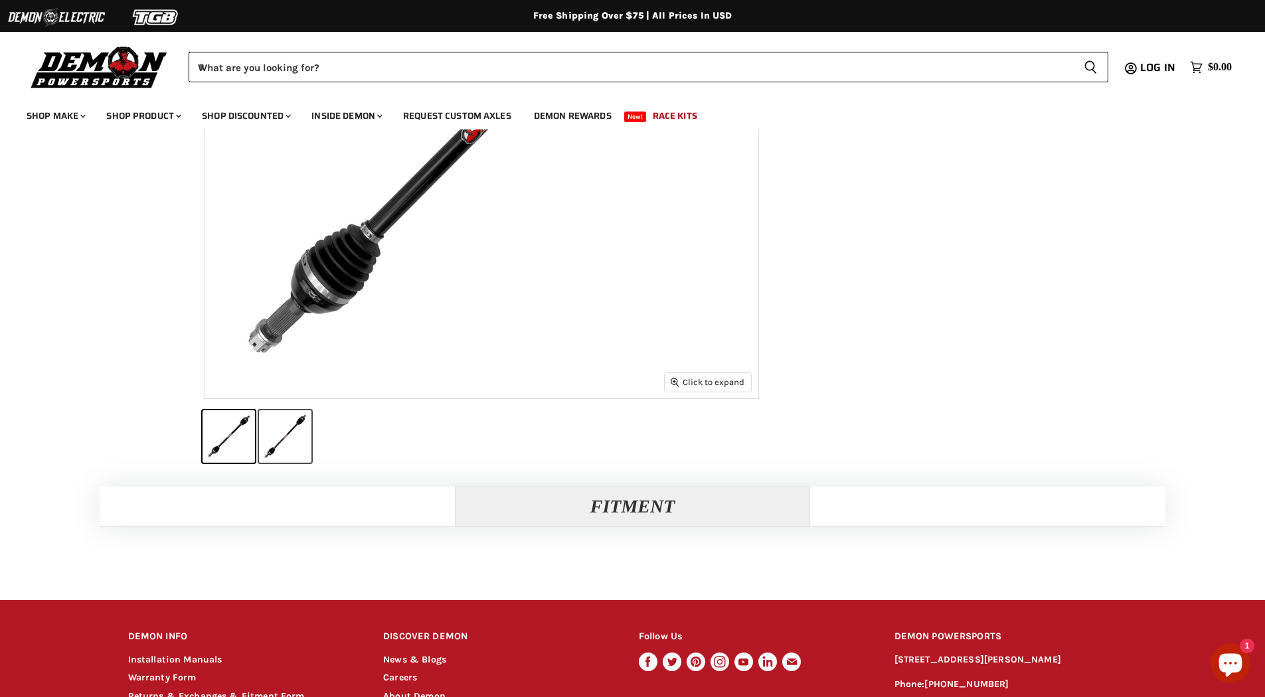
click at [291, 444] on button "Can-Am Maverick R Demon Heavy Duty Axle thumbnail" at bounding box center [285, 436] width 52 height 52
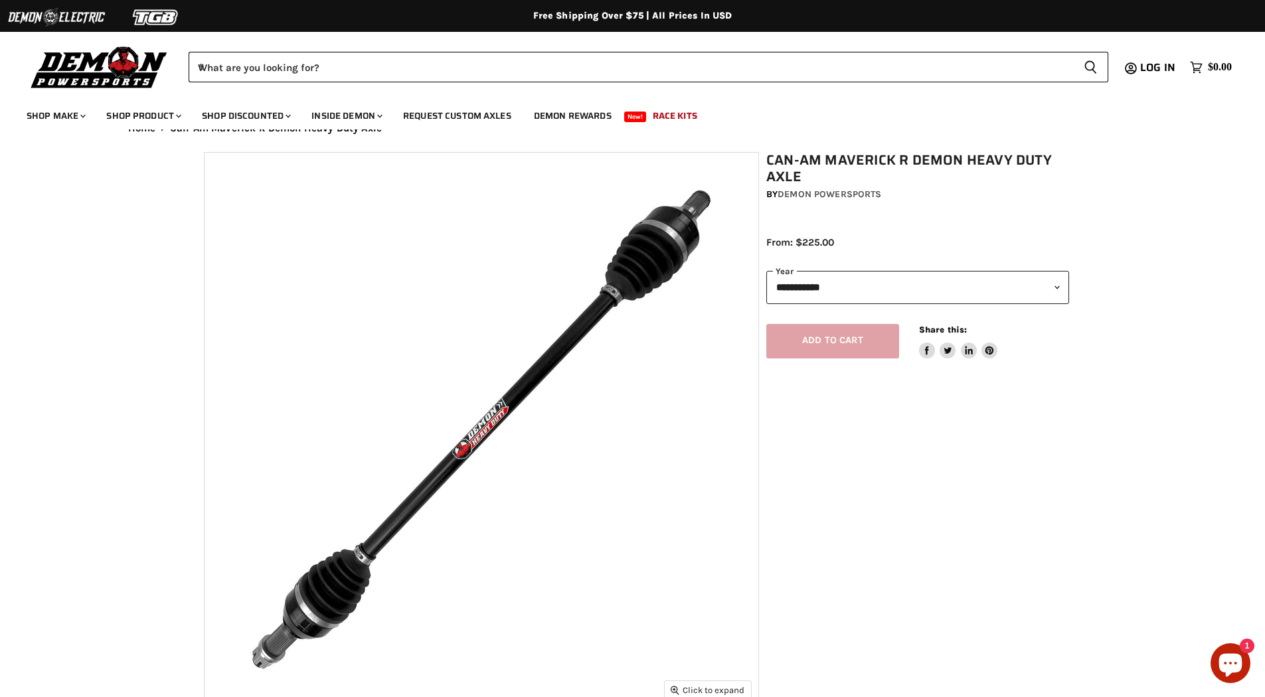
scroll to position [0, 0]
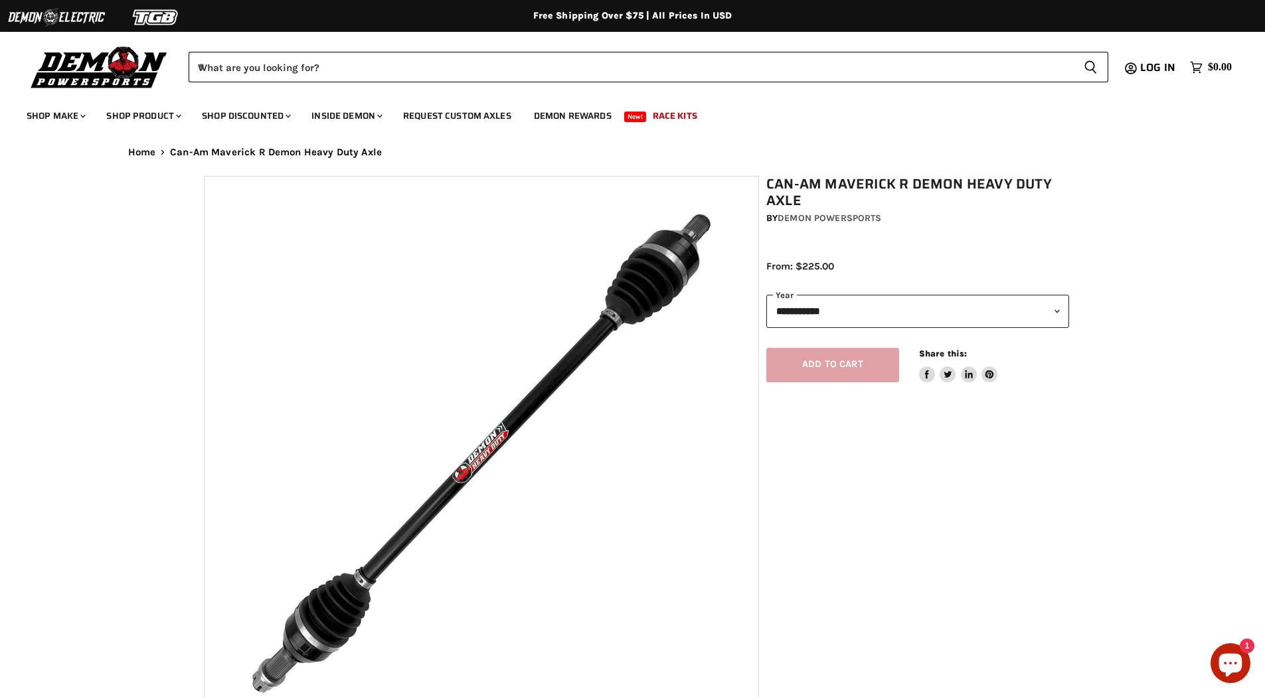
click at [654, 259] on img "Main content" at bounding box center [481, 454] width 554 height 554
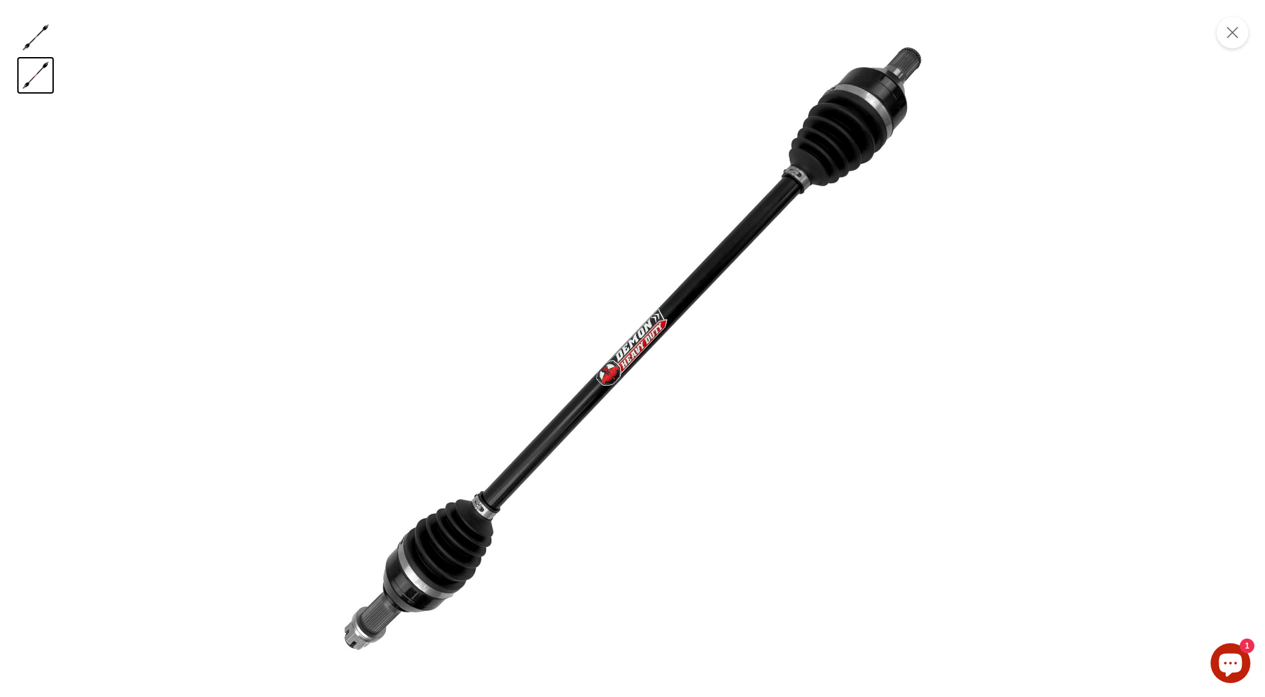
click at [459, 558] on img "Product zoom dialog" at bounding box center [632, 348] width 697 height 697
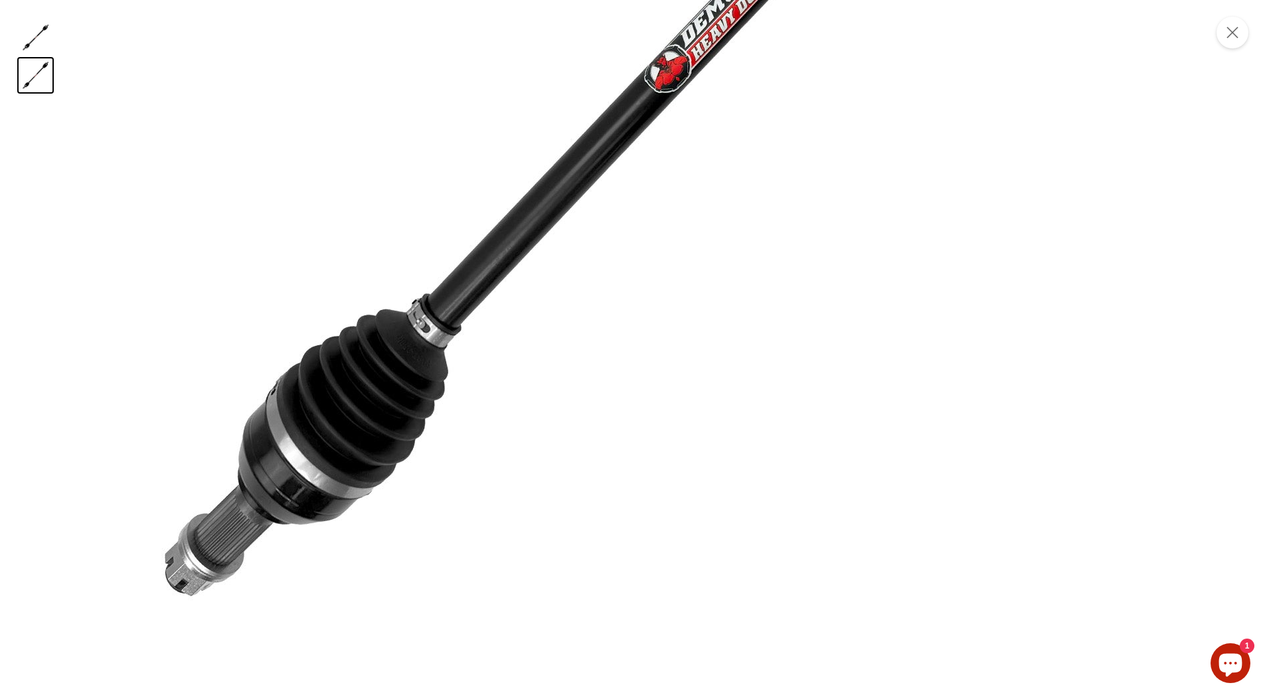
click at [578, 368] on img "Product zoom dialog" at bounding box center [714, 22] width 1328 height 1328
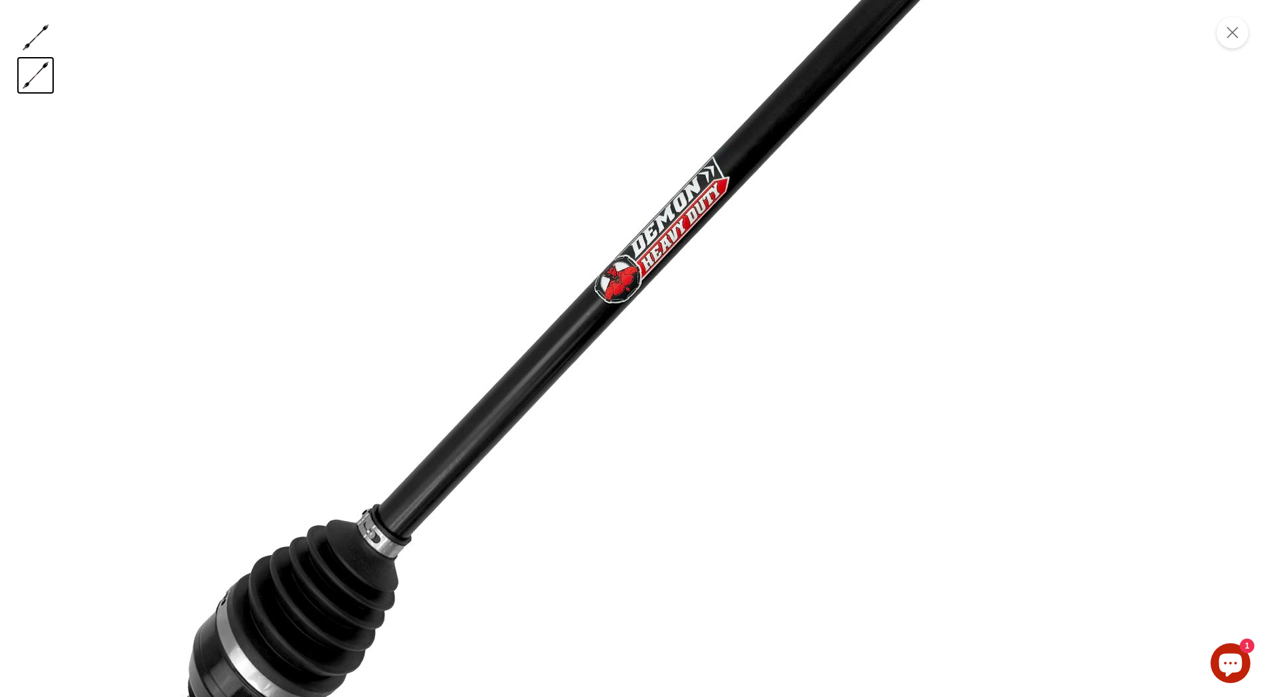
click at [502, 215] on img "Product zoom dialog" at bounding box center [664, 232] width 1328 height 1328
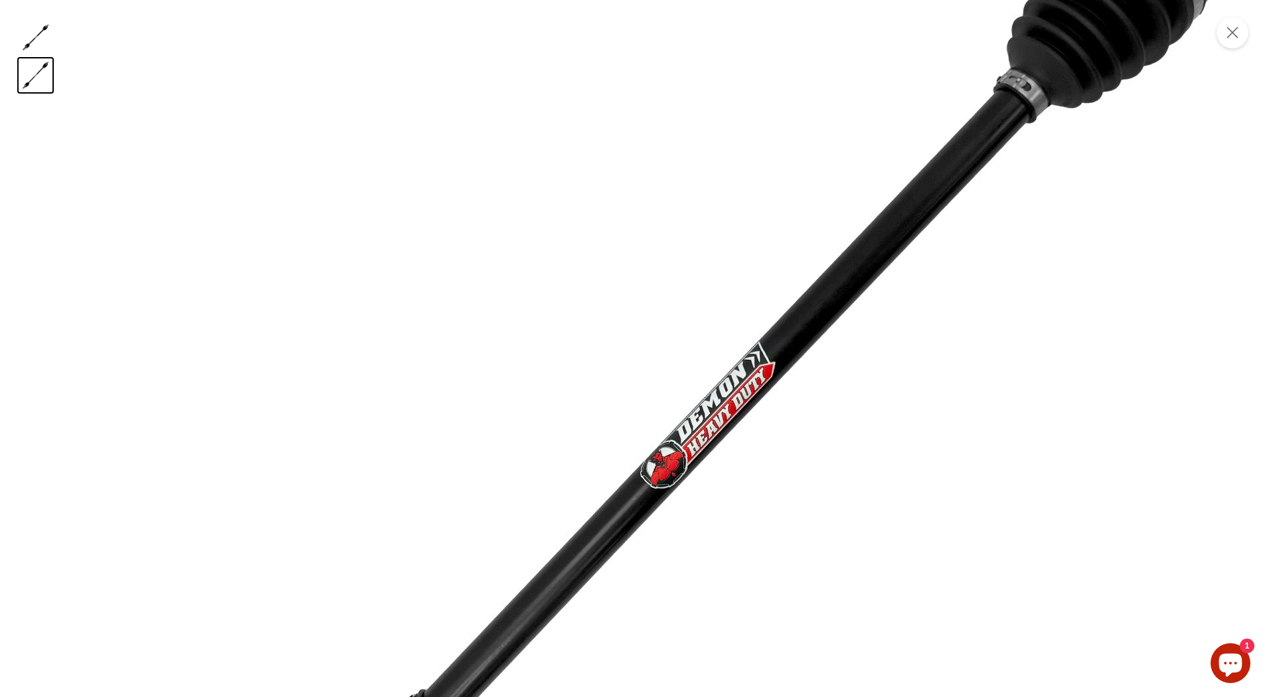
click at [185, 535] on img "Product zoom dialog" at bounding box center [710, 418] width 1328 height 1328
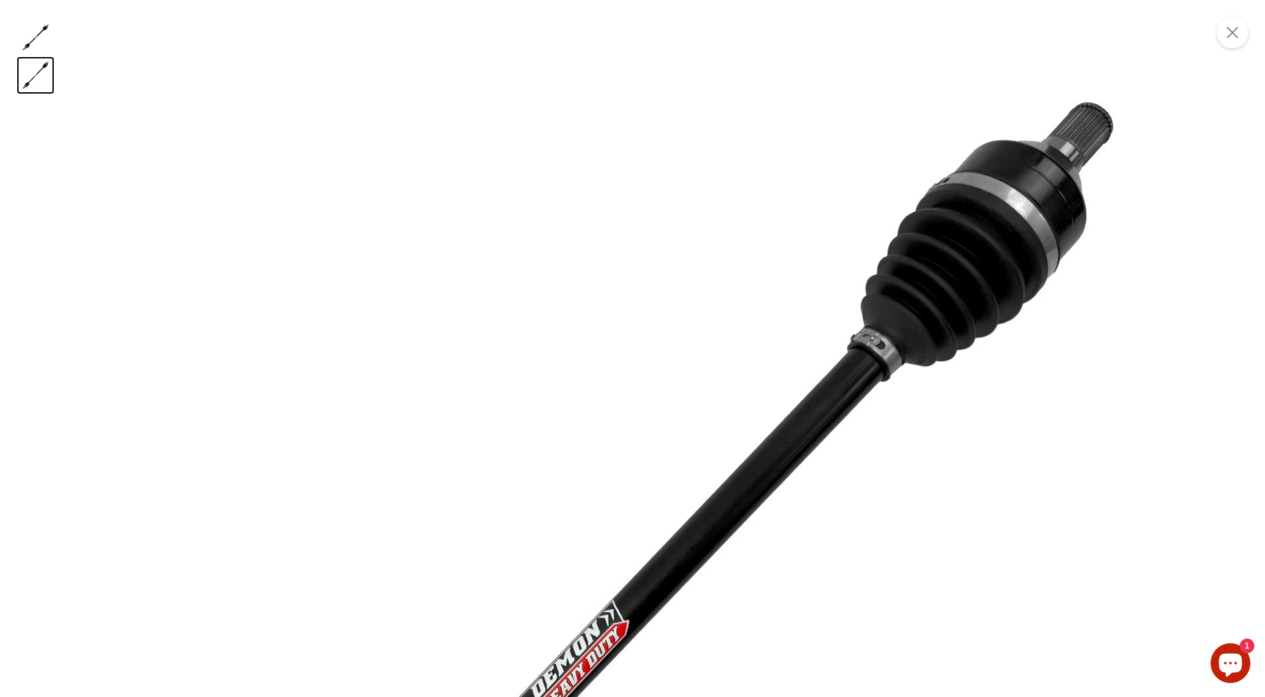
click at [475, 376] on img "Product zoom dialog" at bounding box center [564, 676] width 1328 height 1328
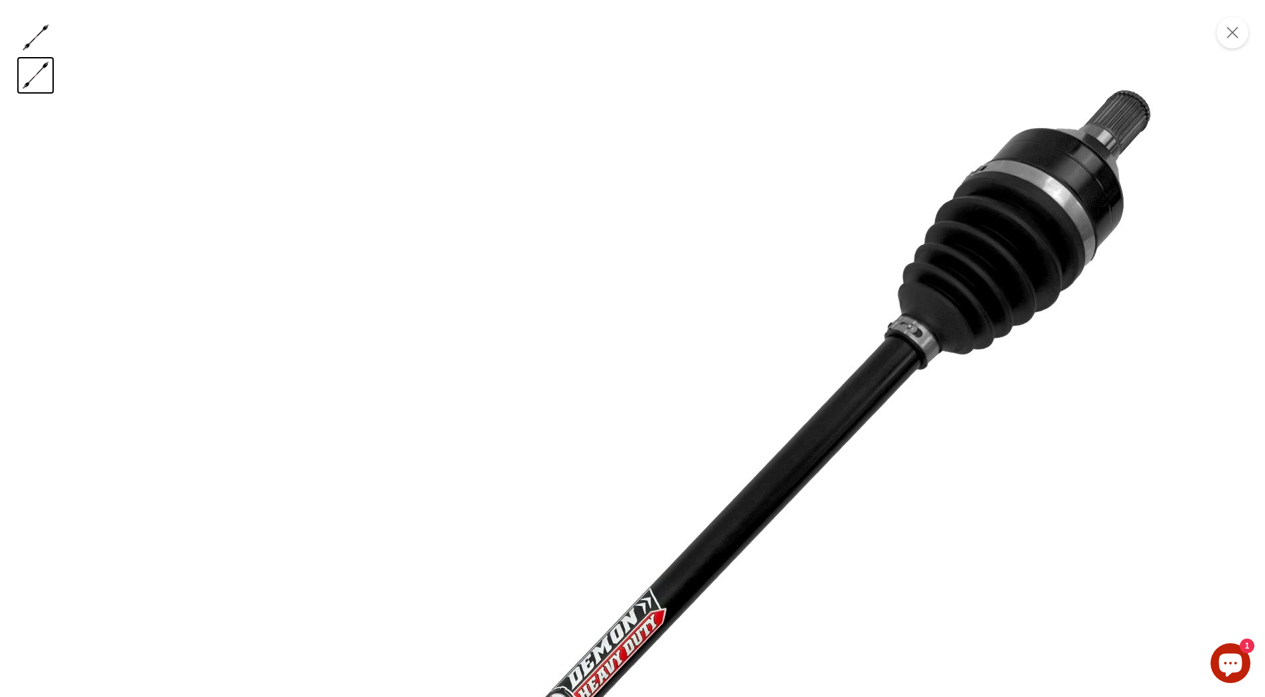
click at [922, 109] on img "Product zoom dialog" at bounding box center [601, 664] width 1328 height 1328
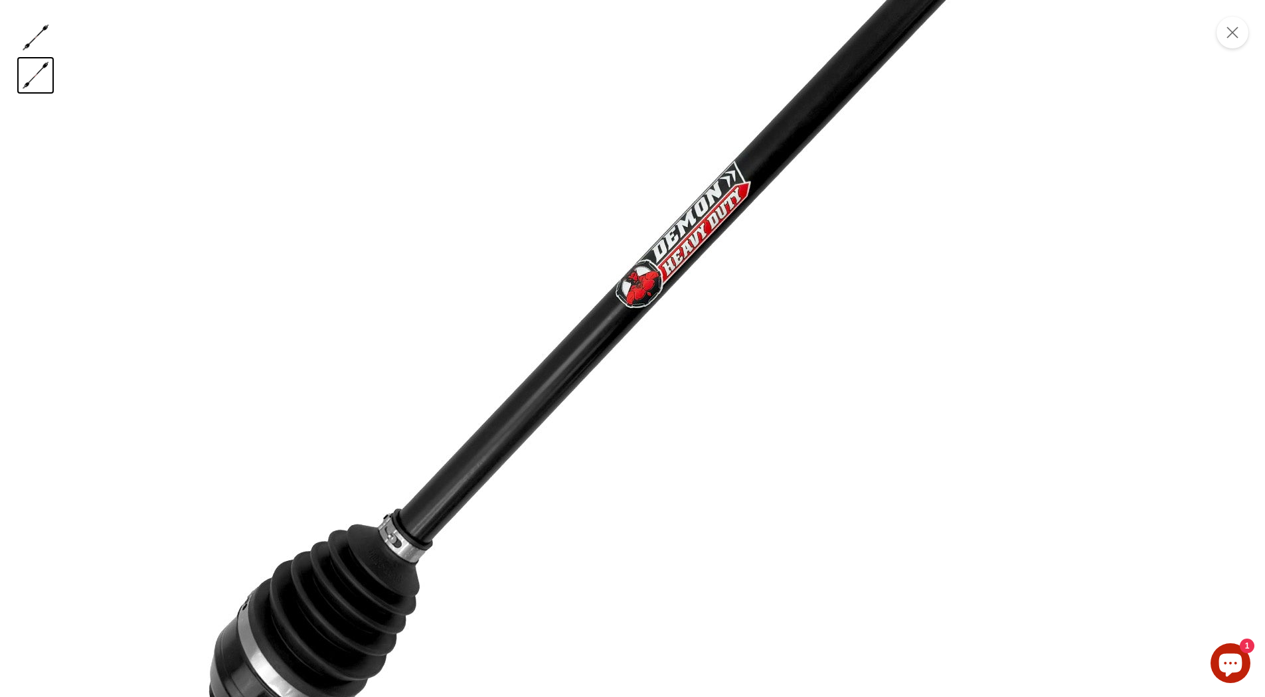
click at [878, 419] on img "Product zoom dialog" at bounding box center [685, 237] width 1328 height 1328
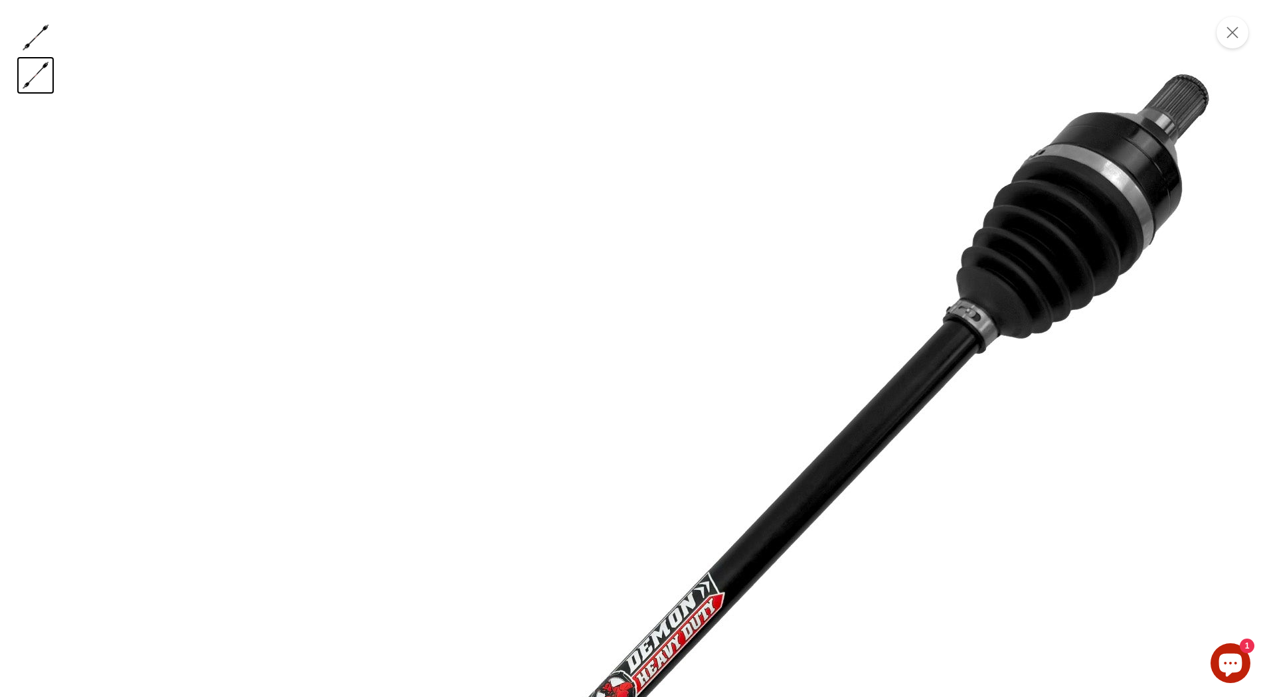
click at [859, 327] on img "Product zoom dialog" at bounding box center [659, 648] width 1328 height 1328
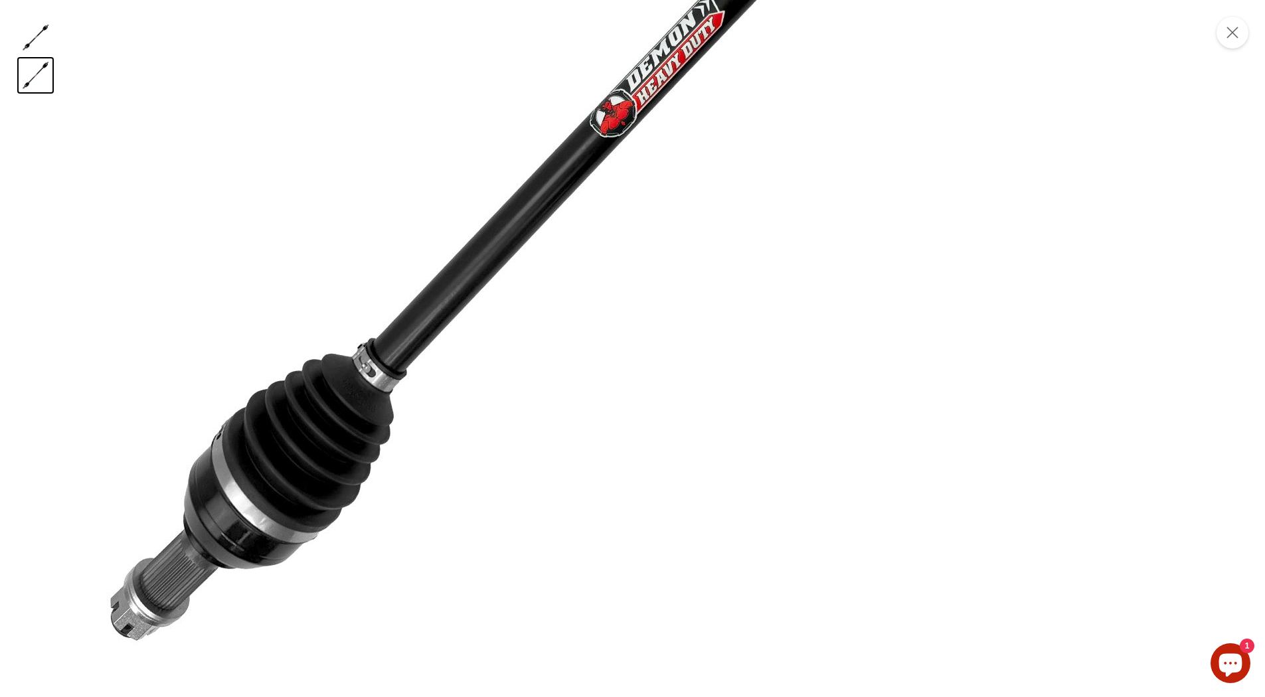
click at [2, 23] on div "Product zoom dialog" at bounding box center [632, 14] width 1265 height 29
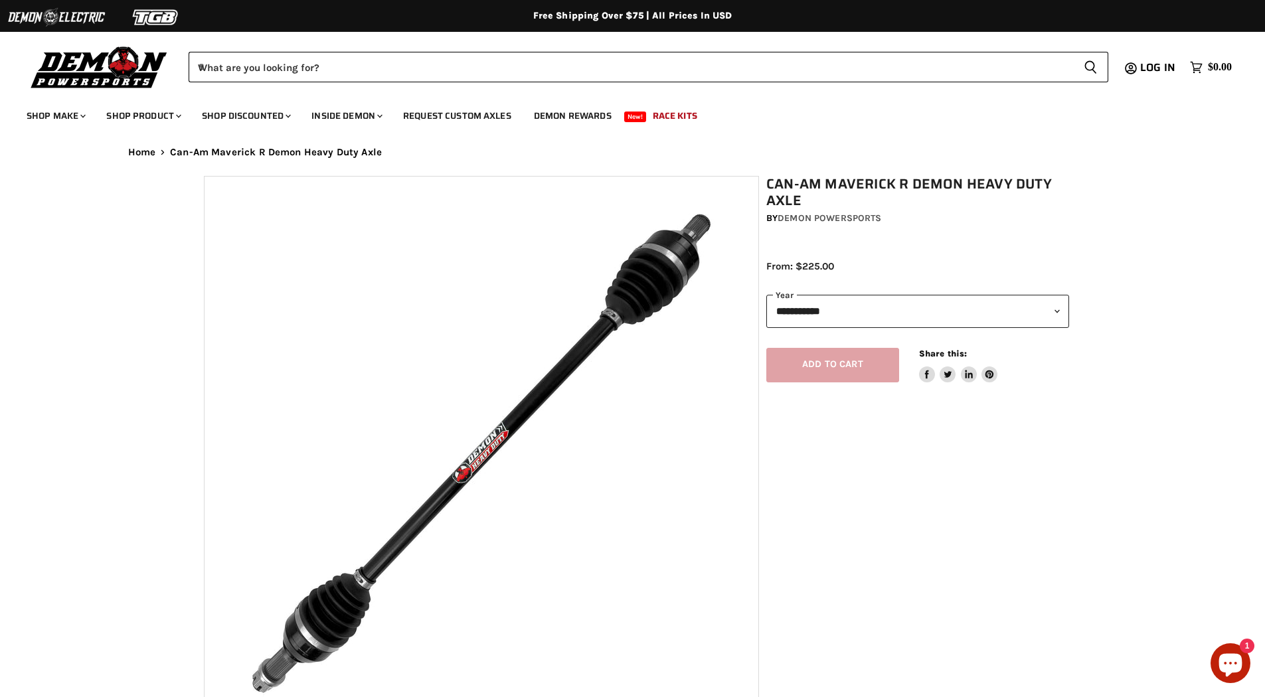
scroll to position [33, 0]
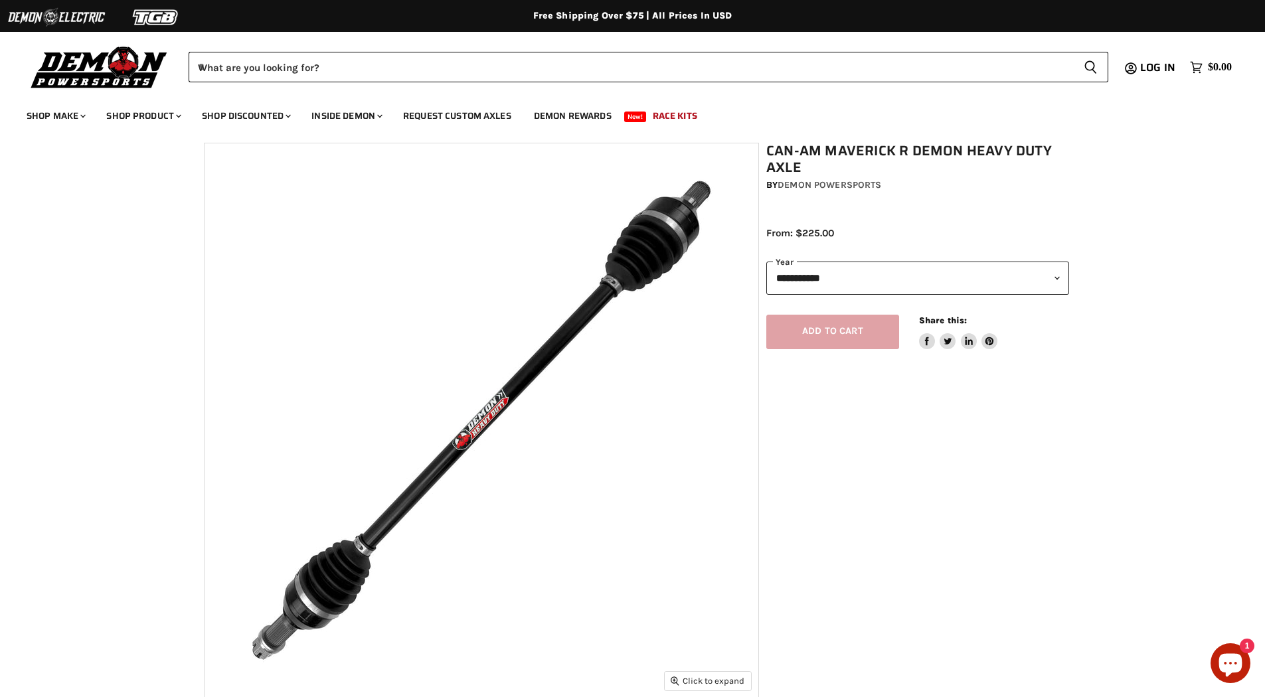
click at [29, 31] on div at bounding box center [57, 19] width 100 height 28
click at [832, 270] on select "**********" at bounding box center [917, 278] width 303 height 33
drag, startPoint x: 1004, startPoint y: 218, endPoint x: 987, endPoint y: 231, distance: 21.8
click at [1004, 218] on div "Can-Am Maverick R Demon Heavy Duty Axle by Demon Powersports Save 0 % From: $22…" at bounding box center [917, 199] width 303 height 112
click at [689, 115] on link "Race Kits" at bounding box center [675, 115] width 64 height 27
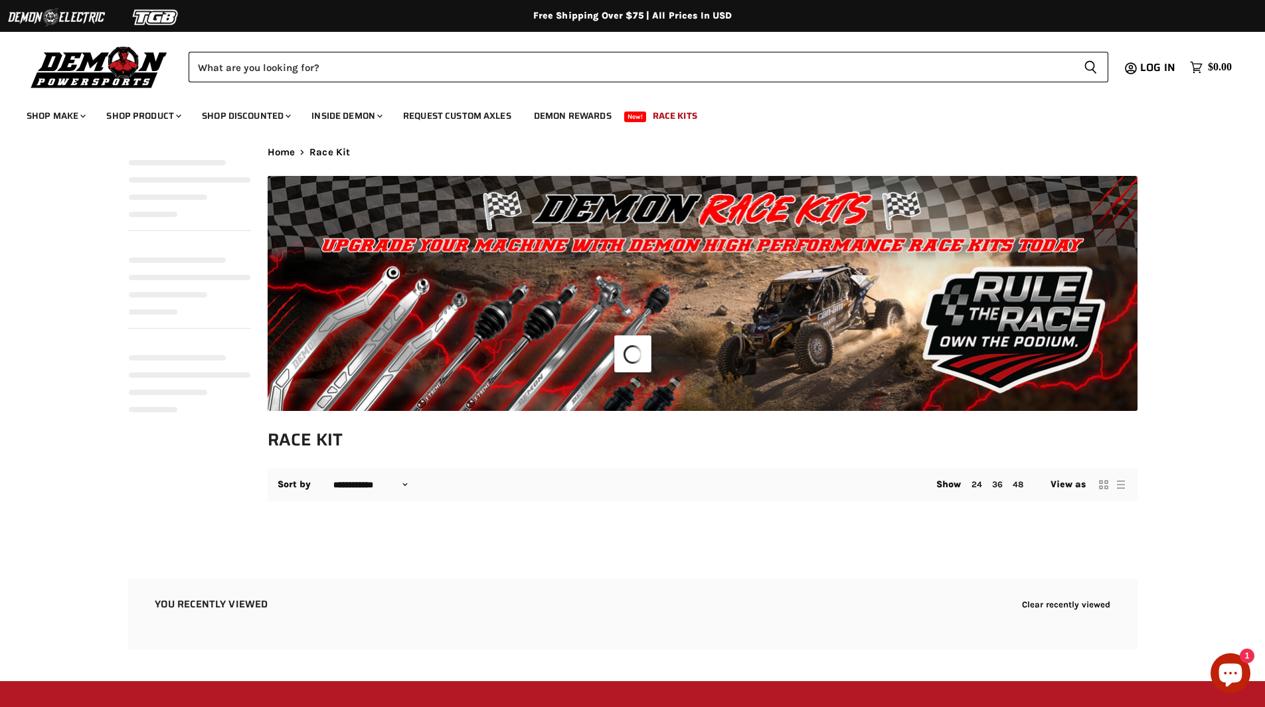
select select "**********"
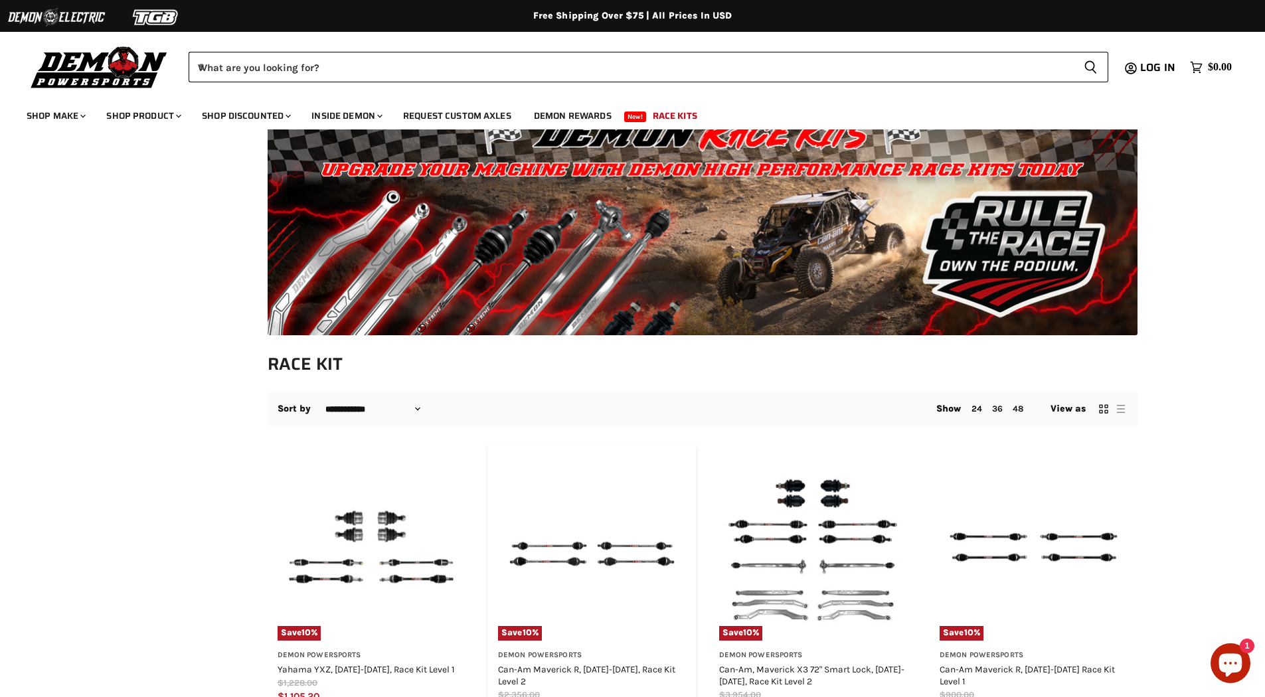
scroll to position [133, 0]
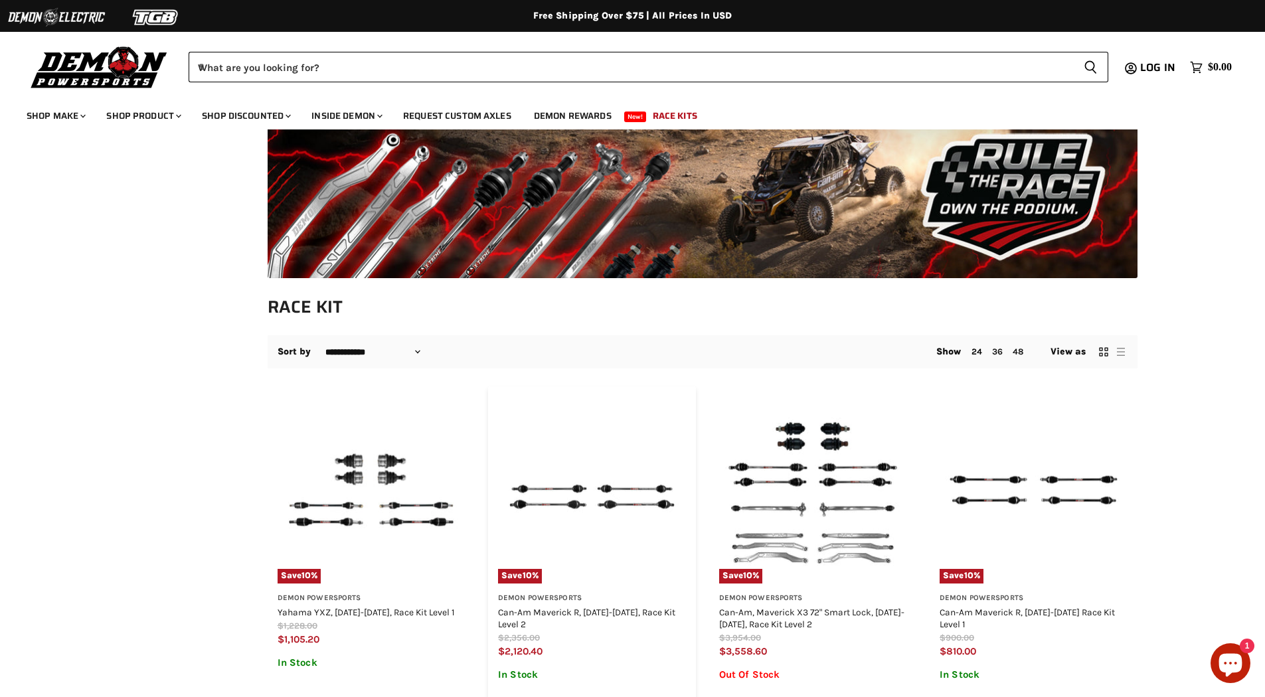
click at [608, 469] on img "Main content" at bounding box center [592, 490] width 188 height 188
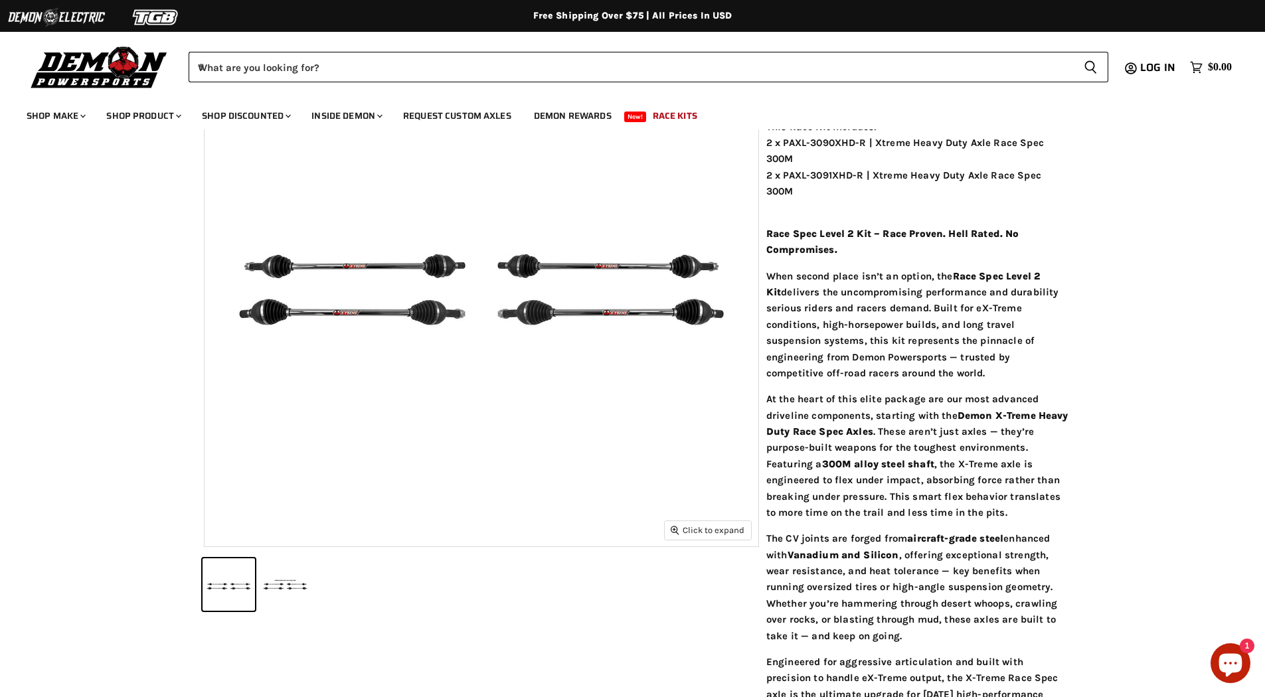
scroll to position [199, 0]
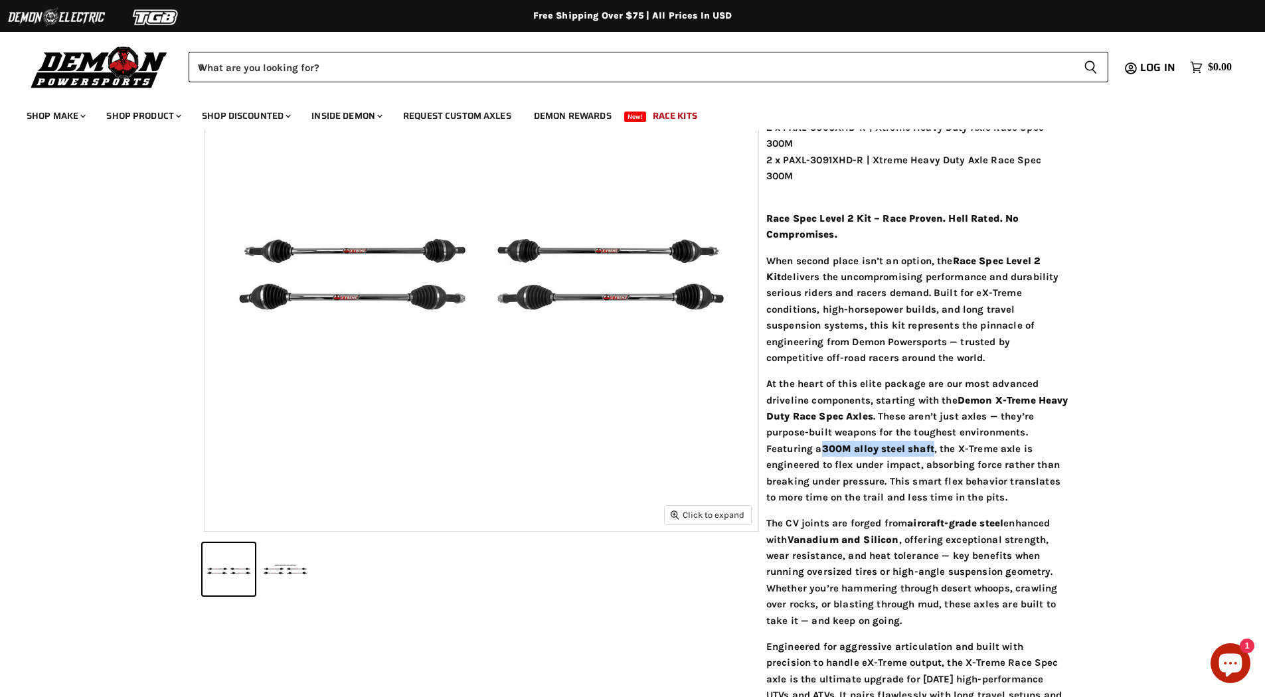
drag, startPoint x: 823, startPoint y: 450, endPoint x: 935, endPoint y: 449, distance: 111.5
click at [934, 449] on b "300M alloy steel shaft" at bounding box center [878, 449] width 112 height 12
copy b "300M alloy steel shaft"
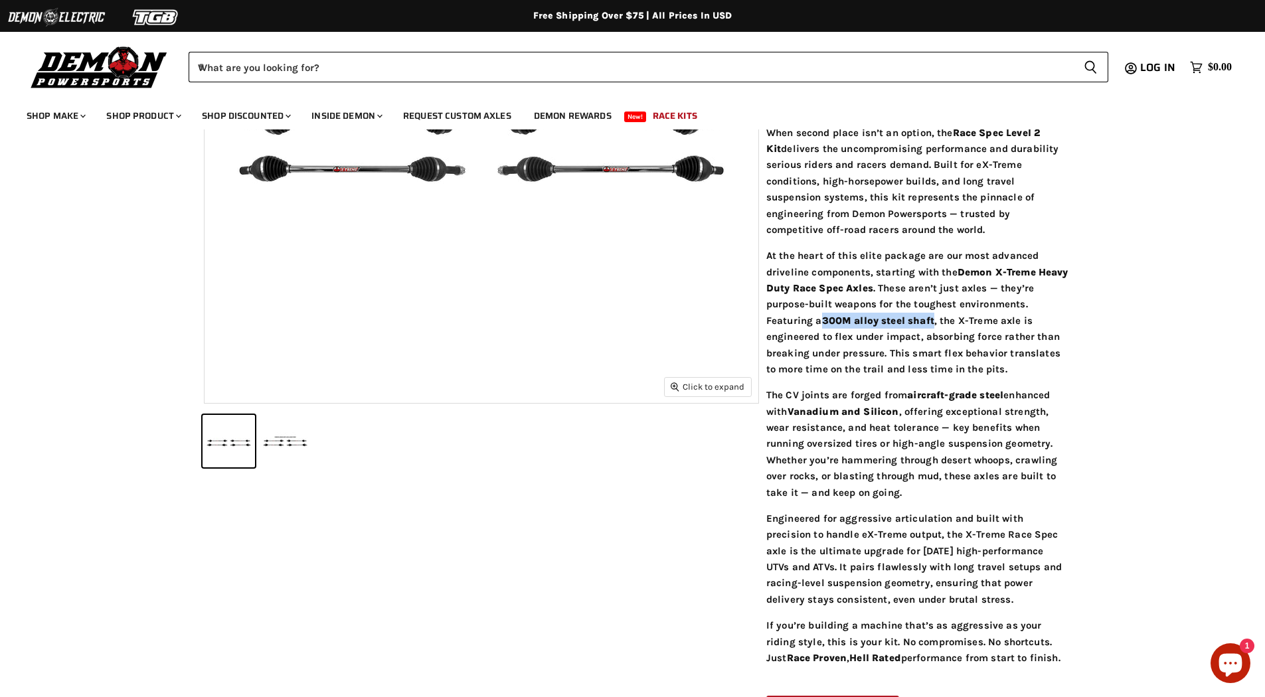
scroll to position [133, 0]
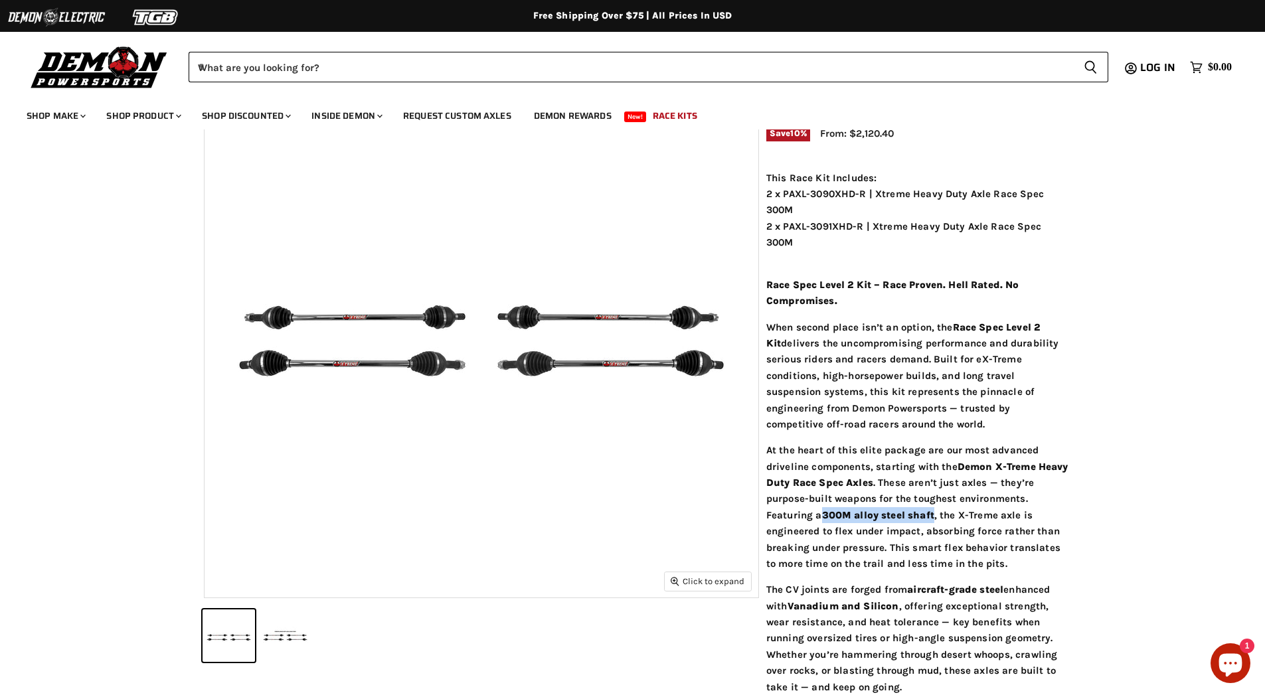
click at [316, 404] on img "Main content" at bounding box center [481, 321] width 554 height 554
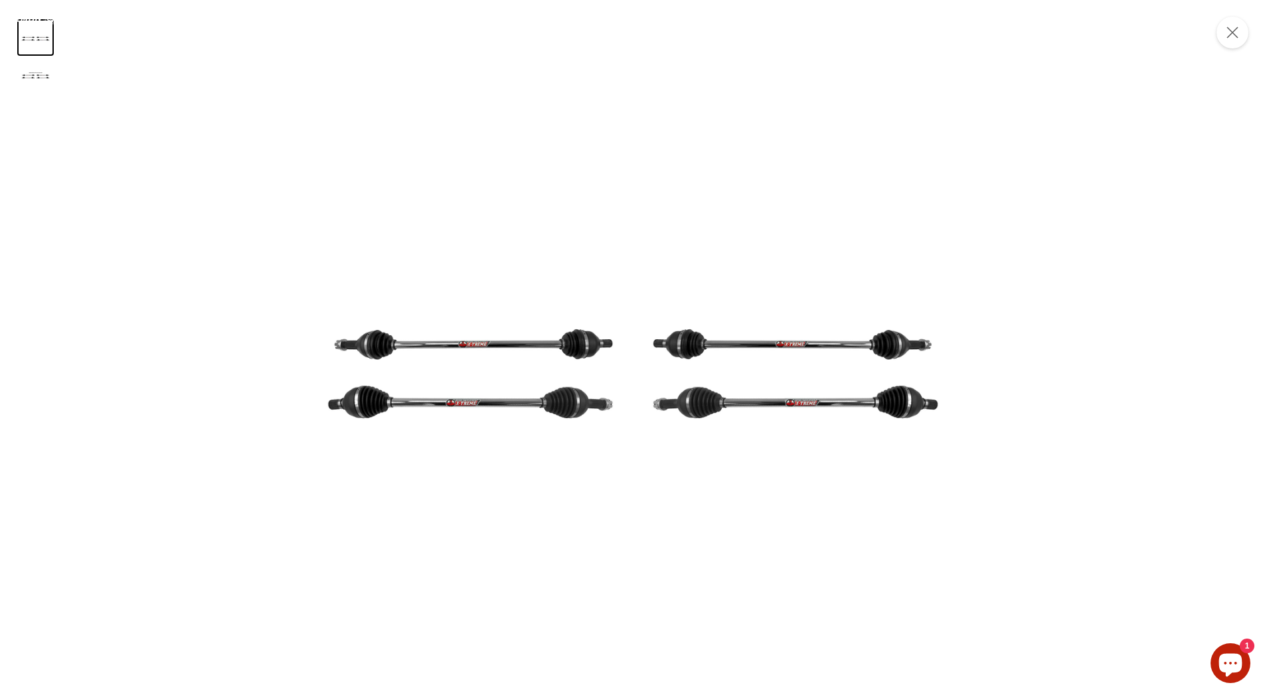
click at [402, 382] on img "Product zoom dialog" at bounding box center [632, 348] width 697 height 697
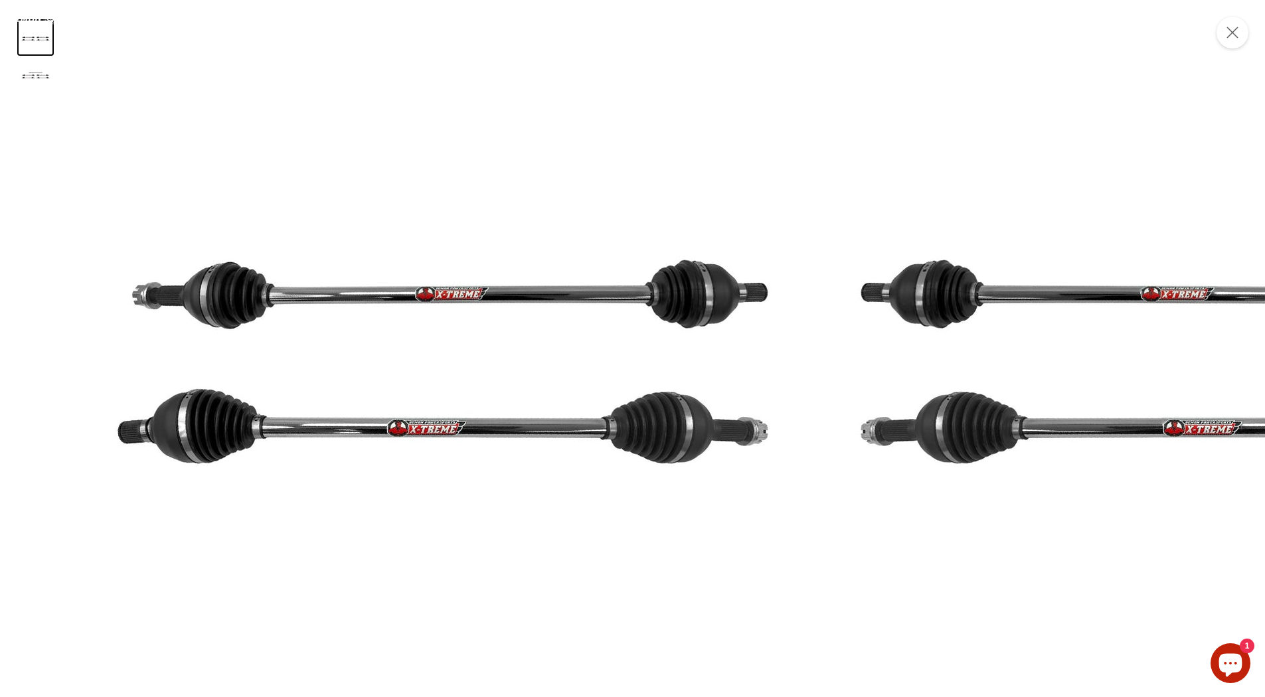
click at [388, 411] on img "Product zoom dialog" at bounding box center [814, 304] width 1594 height 1594
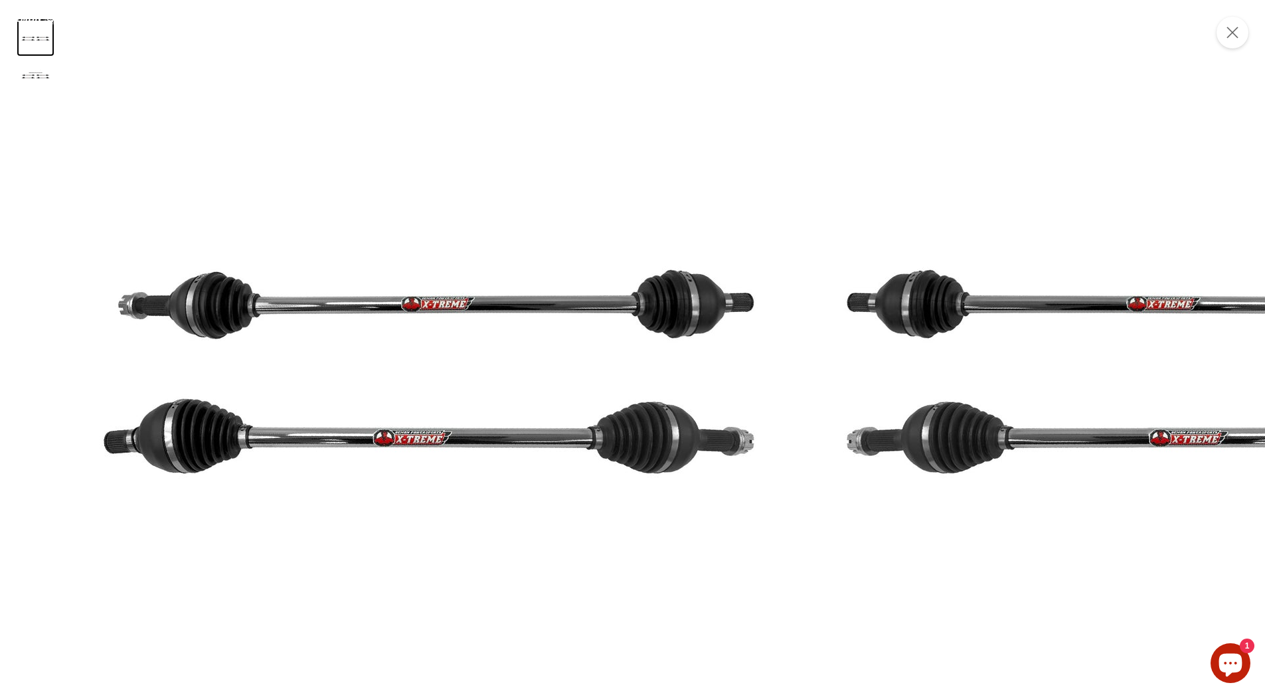
click at [183, 428] on img "Product zoom dialog" at bounding box center [800, 314] width 1594 height 1594
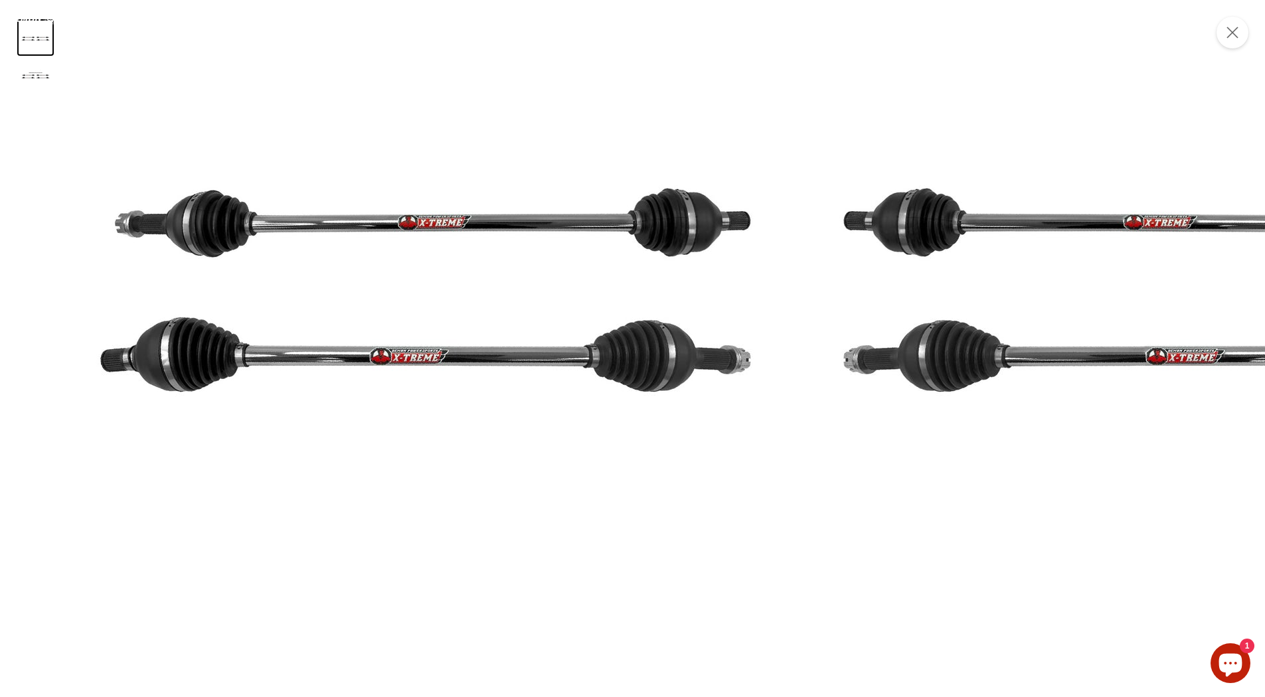
click at [60, 91] on img "Product zoom dialog" at bounding box center [797, 233] width 1594 height 1594
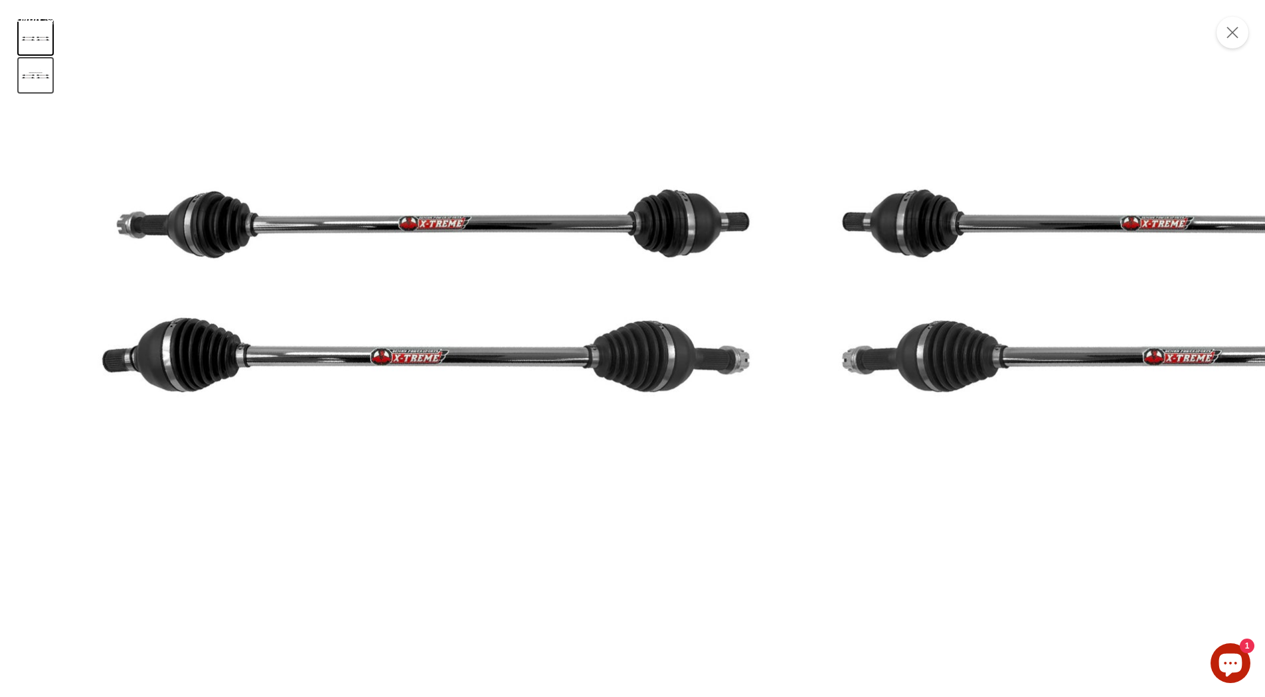
click at [41, 74] on button "Can-Am Maverick R, 2024-2025, Race Kit Level 2 thumbnail" at bounding box center [36, 75] width 34 height 34
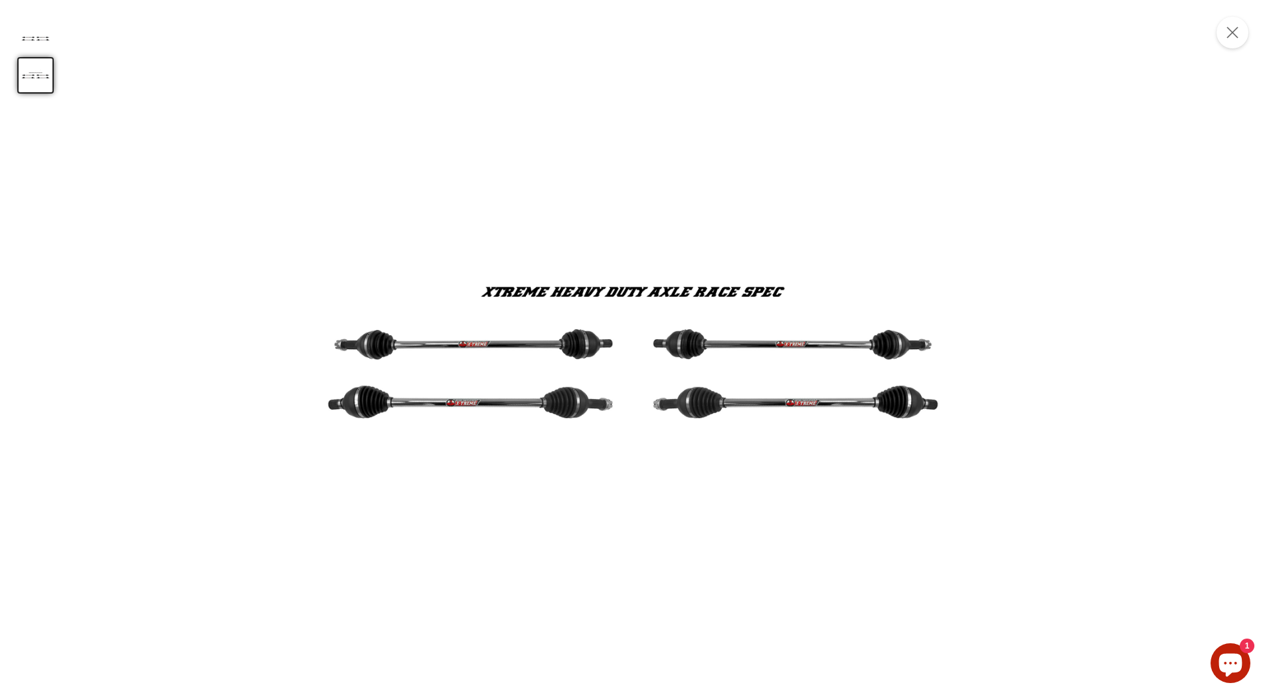
click at [37, 76] on button "Can-Am Maverick R, 2024-2025, Race Kit Level 2 thumbnail" at bounding box center [36, 75] width 34 height 34
click at [45, 39] on button "Can-Am Maverick R, 2024-2025, Race Kit Level 2 thumbnail" at bounding box center [36, 38] width 34 height 34
click at [1250, 29] on div "Product zoom dialog" at bounding box center [632, 14] width 1265 height 29
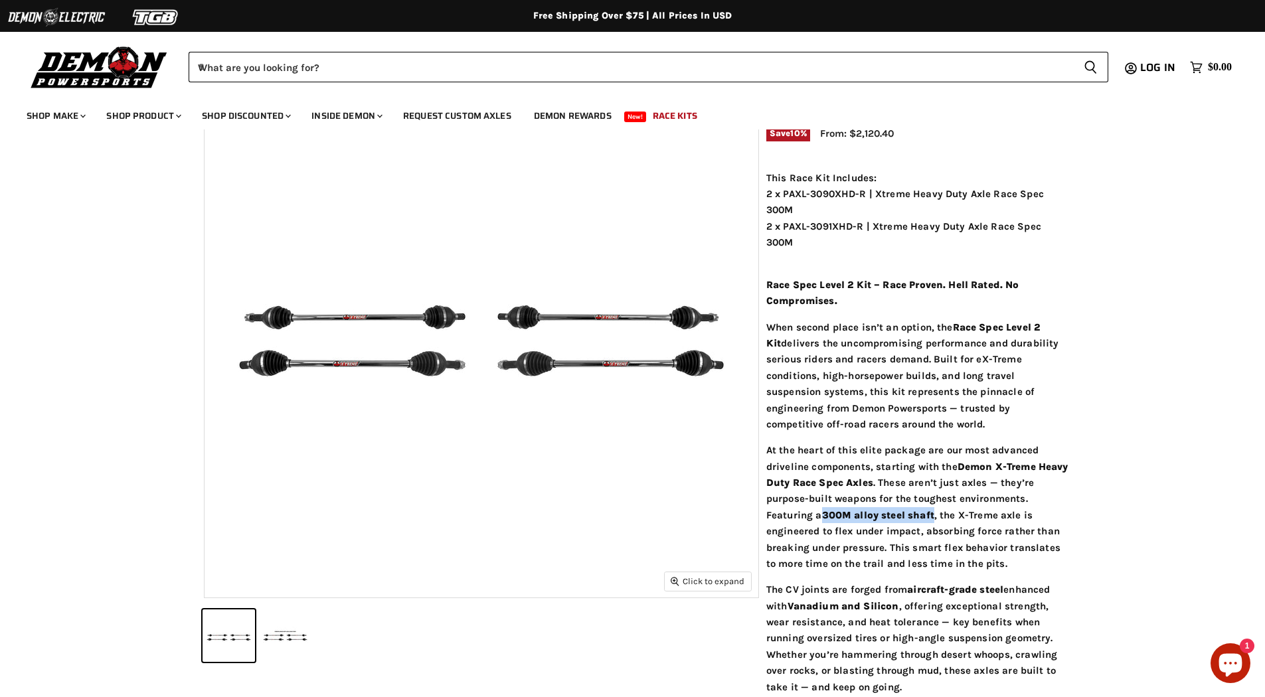
click at [1236, 32] on icon "Product zoom dialog" at bounding box center [1232, 32] width 13 height 13
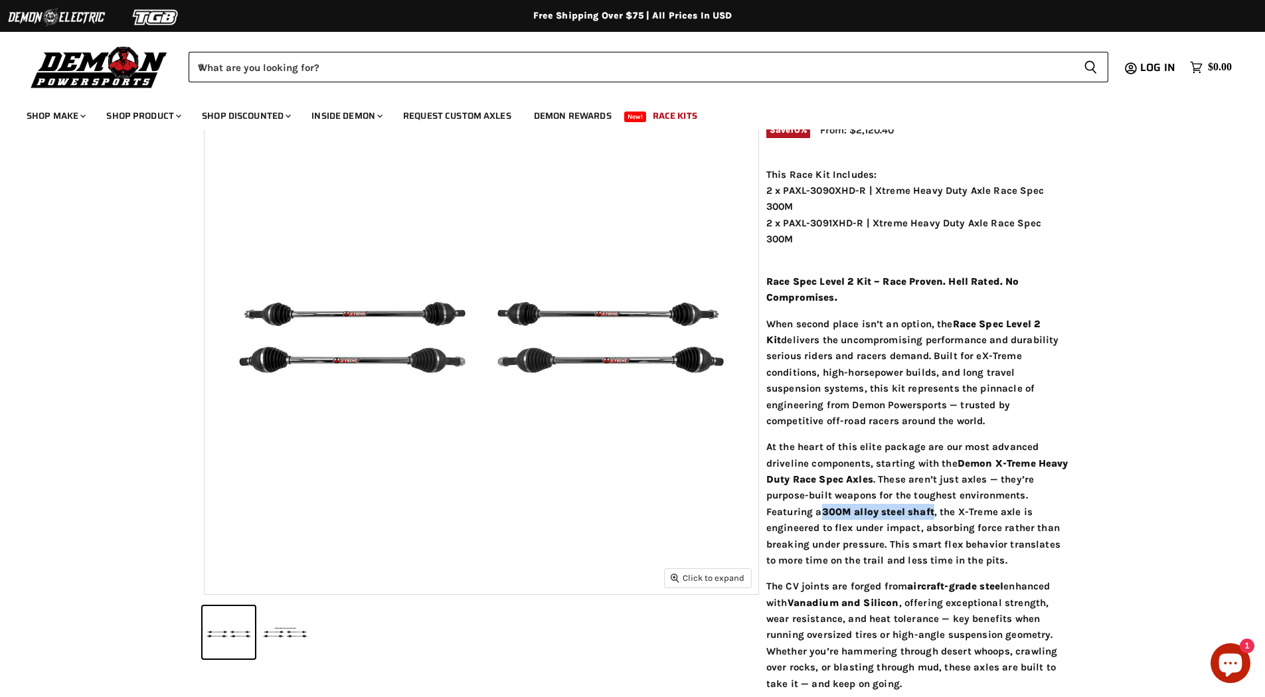
scroll to position [0, 0]
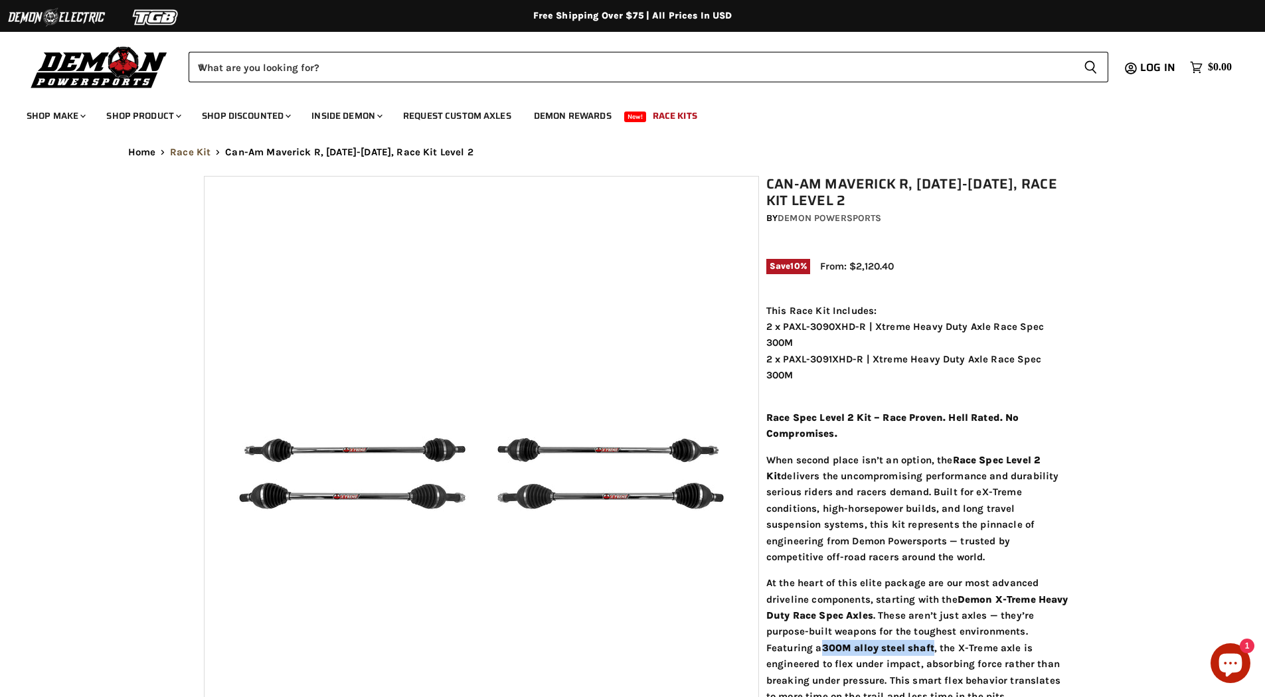
click at [179, 152] on link "Race Kit" at bounding box center [190, 152] width 41 height 11
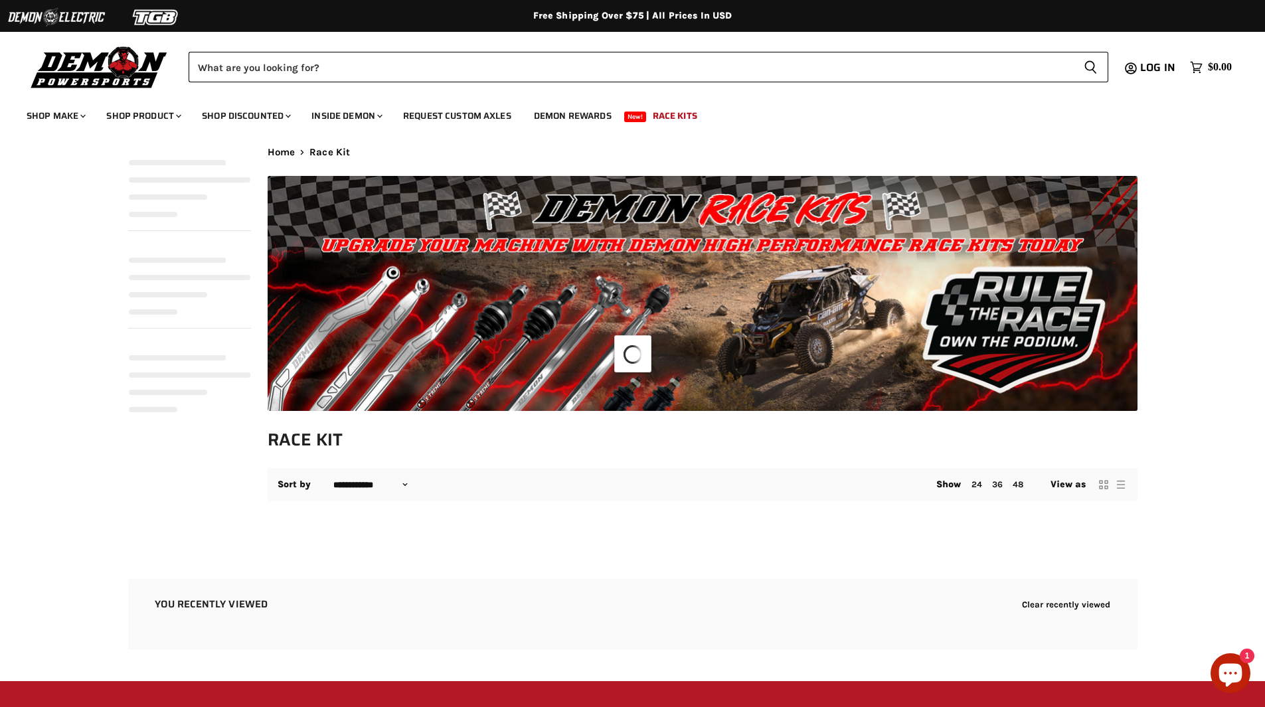
select select "**********"
